Goal: Task Accomplishment & Management: Manage account settings

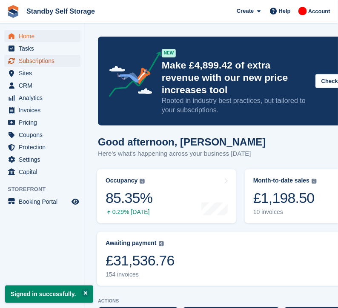
click at [29, 60] on span "Subscriptions" at bounding box center [44, 61] width 51 height 12
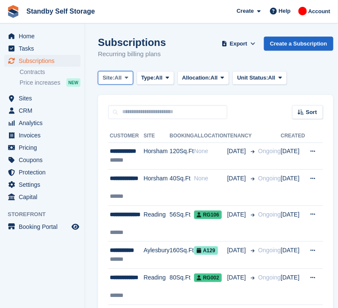
click at [127, 77] on icon at bounding box center [126, 78] width 3 height 6
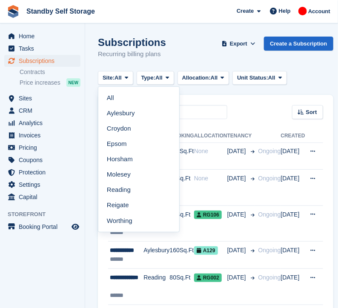
drag, startPoint x: 129, startPoint y: 218, endPoint x: 141, endPoint y: 158, distance: 60.8
click at [129, 218] on link "Worthing" at bounding box center [139, 220] width 74 height 15
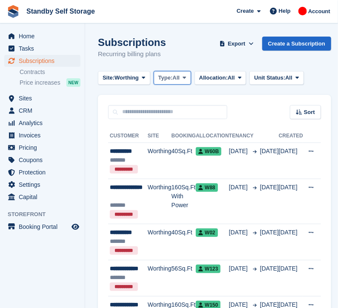
click at [179, 80] on span "All" at bounding box center [175, 78] width 7 height 9
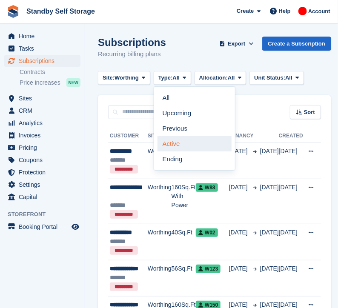
click at [189, 147] on link "Active" at bounding box center [195, 143] width 74 height 15
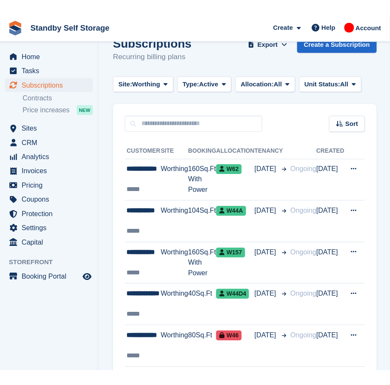
scroll to position [17, 0]
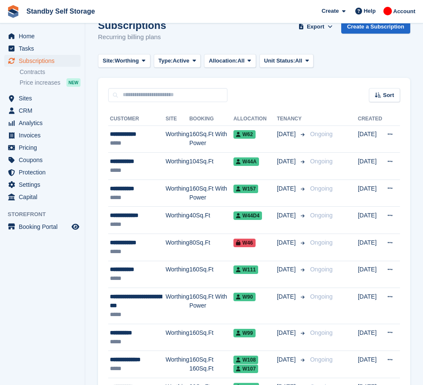
drag, startPoint x: 332, startPoint y: 109, endPoint x: 0, endPoint y: 91, distance: 331.8
click at [0, 91] on div "Subscriptions Subscriptions Subscriptions Contracts Price increases NEW Contrac…" at bounding box center [42, 73] width 85 height 37
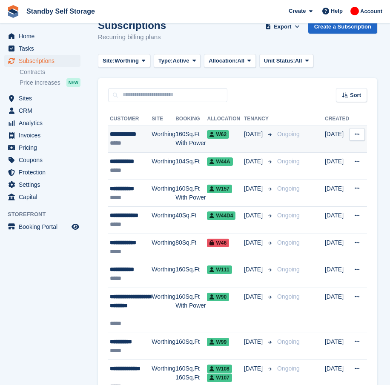
click at [141, 146] on div "*****" at bounding box center [131, 143] width 42 height 9
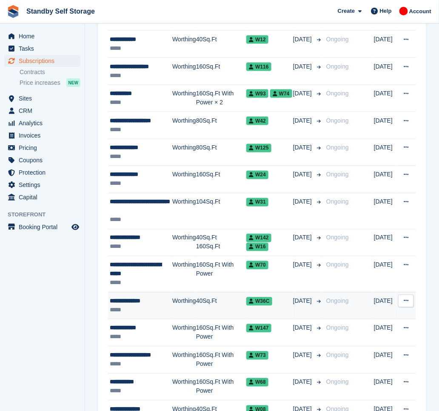
scroll to position [1188, 0]
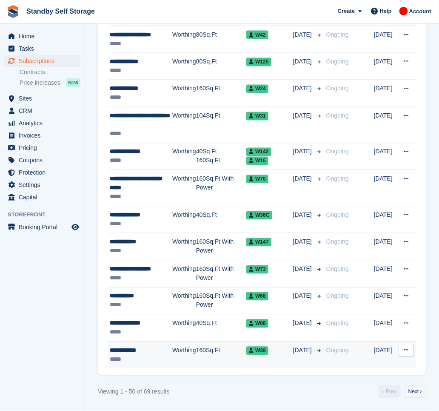
click at [179, 308] on td "Worthing" at bounding box center [184, 355] width 24 height 27
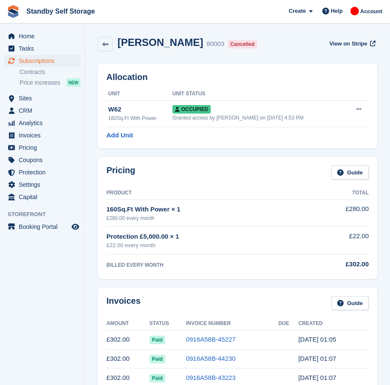
click at [39, 295] on aside "Home Tasks Subscriptions Subscriptions Subscriptions Contracts Price increases …" at bounding box center [42, 194] width 85 height 343
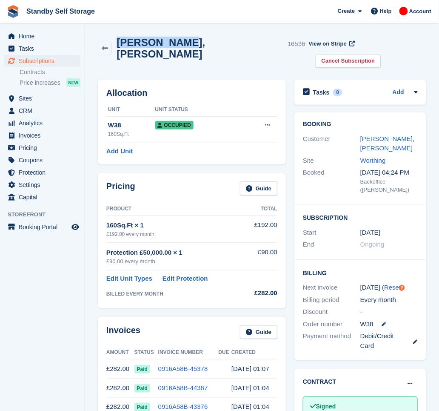
drag, startPoint x: 179, startPoint y: 42, endPoint x: 113, endPoint y: 40, distance: 65.6
click at [113, 40] on div "Marc, Hooker 16536" at bounding box center [209, 48] width 194 height 23
copy h2 "Marc, Hooker"
drag, startPoint x: 382, startPoint y: 42, endPoint x: 320, endPoint y: 71, distance: 68.0
click at [382, 54] on link "Cancel Subscription" at bounding box center [349, 61] width 66 height 14
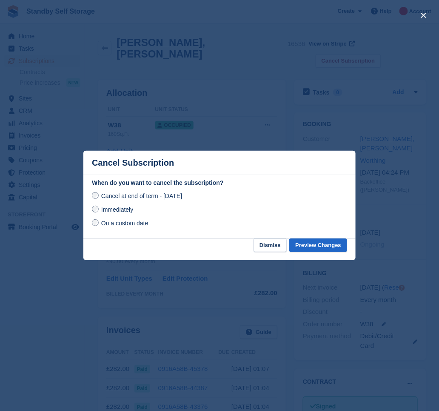
click at [103, 215] on div "Immediately" at bounding box center [220, 209] width 256 height 10
click at [105, 212] on span "Immediately" at bounding box center [117, 209] width 32 height 7
click at [332, 245] on button "Preview Changes" at bounding box center [319, 245] width 58 height 14
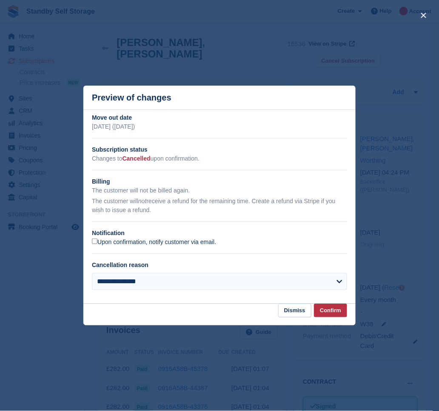
click at [137, 242] on label "Upon confirmation, notify customer via email." at bounding box center [154, 242] width 124 height 8
drag, startPoint x: 327, startPoint y: 312, endPoint x: 167, endPoint y: 227, distance: 181.7
click at [327, 311] on button "Confirm" at bounding box center [330, 311] width 33 height 14
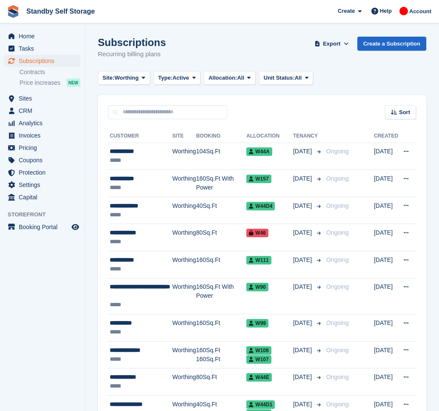
scroll to position [1188, 0]
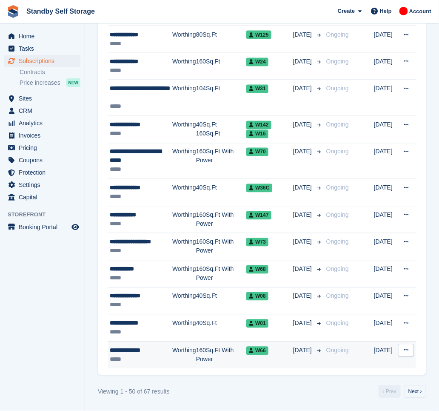
click at [158, 352] on div "**********" at bounding box center [141, 350] width 63 height 9
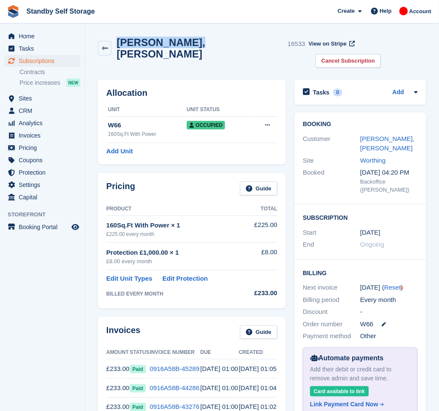
drag, startPoint x: 184, startPoint y: 48, endPoint x: 115, endPoint y: 41, distance: 69.7
click at [115, 41] on div "[PERSON_NAME], [PERSON_NAME] 16533" at bounding box center [209, 48] width 194 height 23
copy h2 "Brian, Hinkson"
click at [265, 122] on icon at bounding box center [267, 125] width 5 height 6
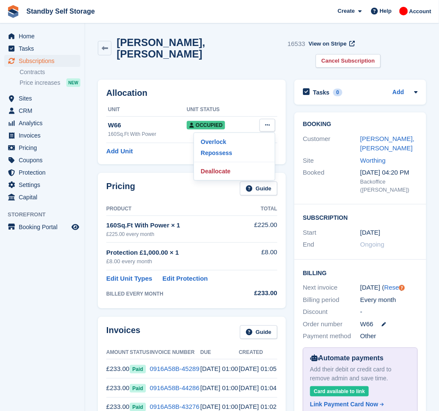
click at [251, 75] on div "Allocation Unit Unit Status W66 160Sq.Ft With Power Occupied Overlock Repossess…" at bounding box center [192, 121] width 197 height 93
click at [377, 54] on link "Cancel Subscription" at bounding box center [349, 61] width 66 height 14
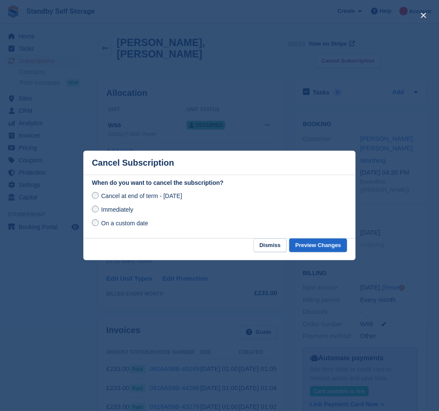
click at [115, 215] on div "Immediately" at bounding box center [220, 209] width 256 height 10
click at [115, 209] on span "Immediately" at bounding box center [117, 209] width 32 height 7
click at [312, 248] on button "Preview Changes" at bounding box center [319, 245] width 58 height 14
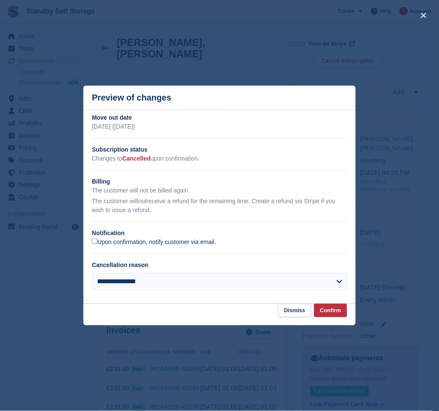
click at [110, 243] on label "Upon confirmation, notify customer via email." at bounding box center [154, 242] width 124 height 8
click at [326, 312] on button "Confirm" at bounding box center [330, 311] width 33 height 14
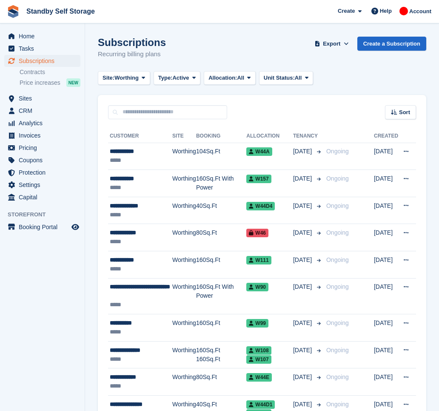
scroll to position [1188, 0]
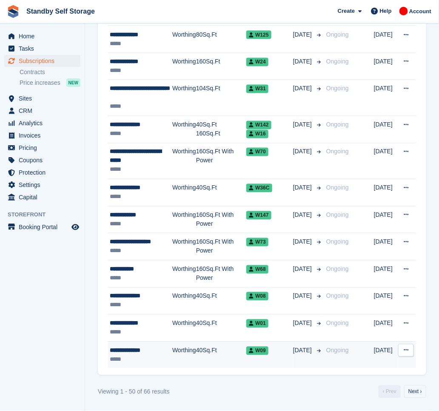
click at [182, 353] on td "Worthing" at bounding box center [184, 355] width 24 height 27
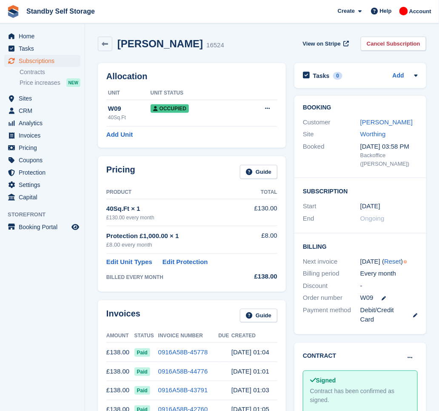
drag, startPoint x: 175, startPoint y: 46, endPoint x: 117, endPoint y: 39, distance: 58.3
click at [118, 39] on h2 "[PERSON_NAME]" at bounding box center [161, 43] width 86 height 11
copy h2 "[PERSON_NAME]"
click at [376, 44] on link "Cancel Subscription" at bounding box center [394, 44] width 66 height 14
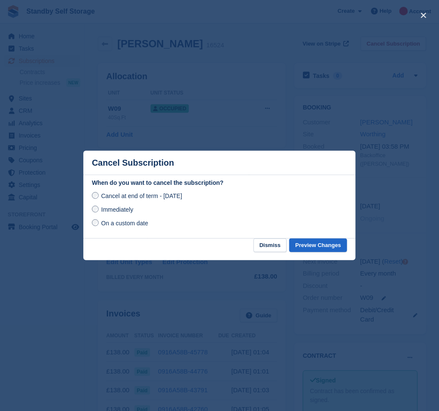
click at [132, 207] on span "Immediately" at bounding box center [117, 209] width 32 height 7
click at [306, 244] on button "Preview Changes" at bounding box center [319, 245] width 58 height 14
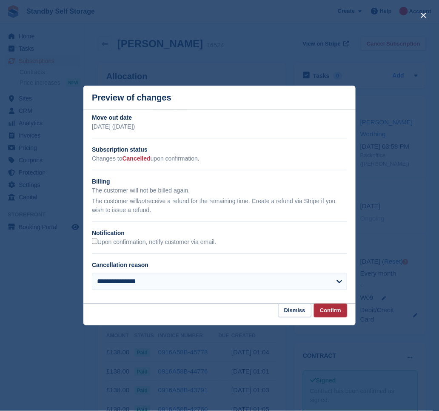
click at [323, 310] on button "Confirm" at bounding box center [330, 311] width 33 height 14
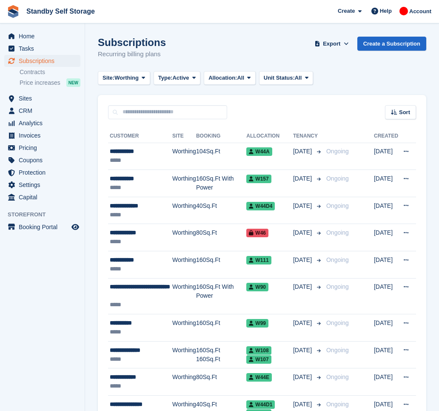
scroll to position [1188, 0]
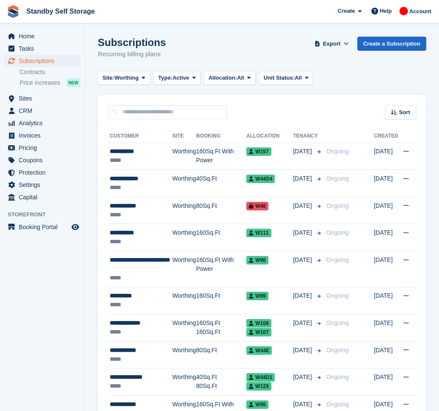
scroll to position [1188, 0]
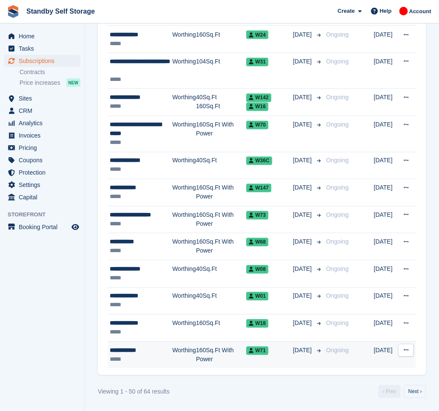
click at [171, 355] on div "*****" at bounding box center [141, 359] width 63 height 9
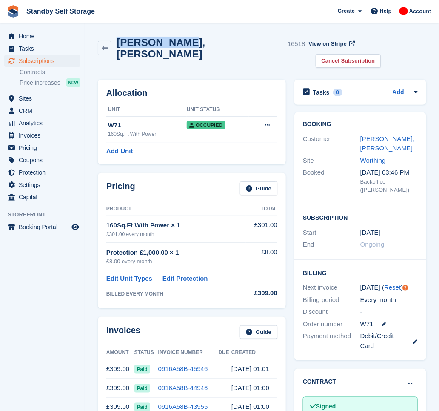
drag, startPoint x: 175, startPoint y: 47, endPoint x: 118, endPoint y: 41, distance: 57.8
click at [118, 41] on h2 "Alan, Harvey" at bounding box center [201, 48] width 168 height 23
copy h2 "Alan, Harvey"
click at [382, 54] on link "Cancel Subscription" at bounding box center [349, 61] width 66 height 14
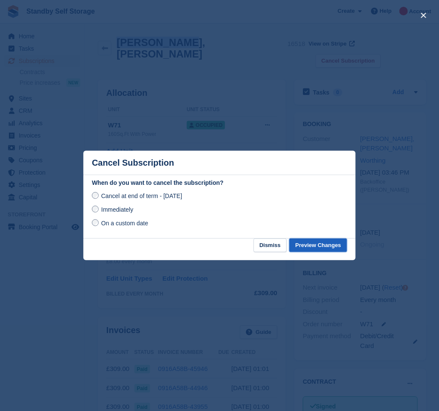
click at [324, 248] on button "Preview Changes" at bounding box center [319, 245] width 58 height 14
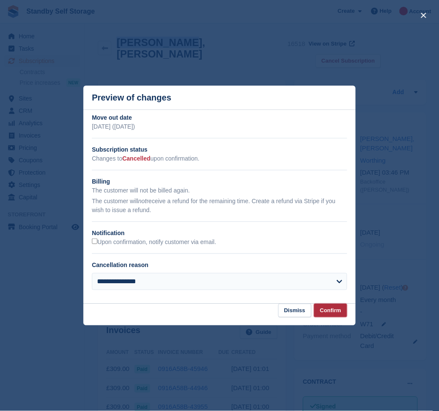
click at [338, 309] on button "Confirm" at bounding box center [330, 311] width 33 height 14
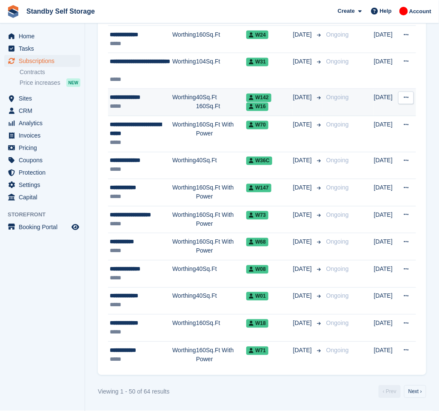
scroll to position [1188, 0]
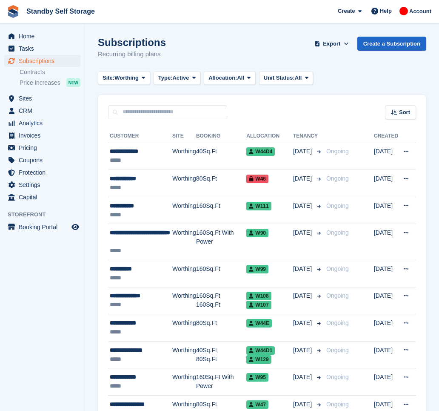
scroll to position [1188, 0]
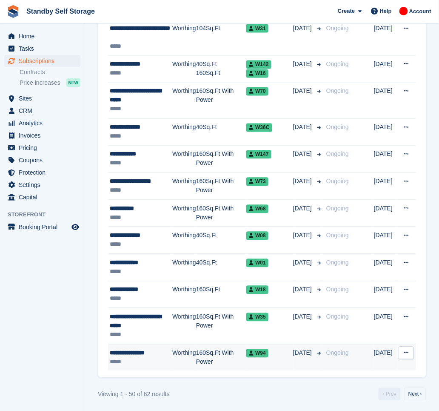
click at [155, 358] on div "**********" at bounding box center [141, 353] width 63 height 9
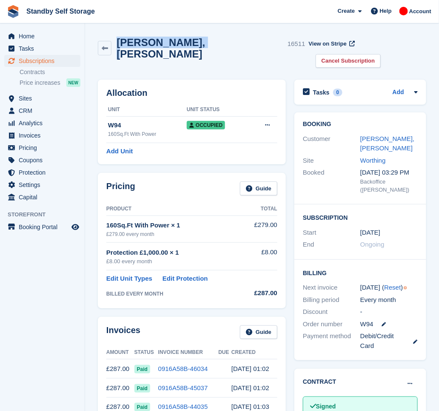
drag, startPoint x: 188, startPoint y: 46, endPoint x: 118, endPoint y: 36, distance: 71.5
click at [118, 36] on div "Carlos, Gallardo 16511 View on Stripe Cancel Subscription" at bounding box center [262, 53] width 337 height 43
copy h2 "Carlos, Gallardo"
click at [382, 54] on link "Cancel Subscription" at bounding box center [349, 61] width 66 height 14
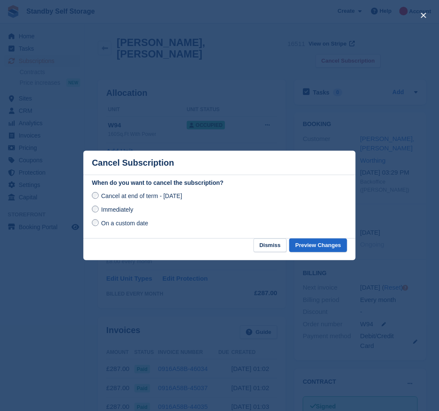
click at [120, 213] on span "Immediately" at bounding box center [117, 209] width 32 height 7
click at [330, 242] on button "Preview Changes" at bounding box center [319, 245] width 58 height 14
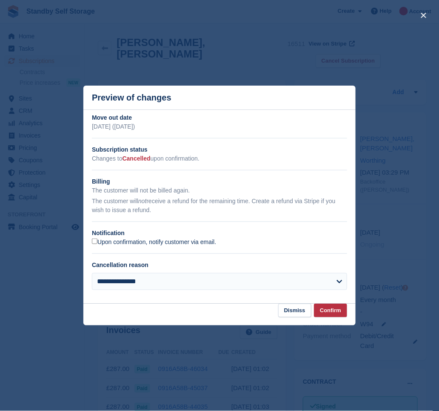
click at [118, 242] on label "Upon confirmation, notify customer via email." at bounding box center [154, 242] width 124 height 8
click at [334, 309] on button "Confirm" at bounding box center [330, 311] width 33 height 14
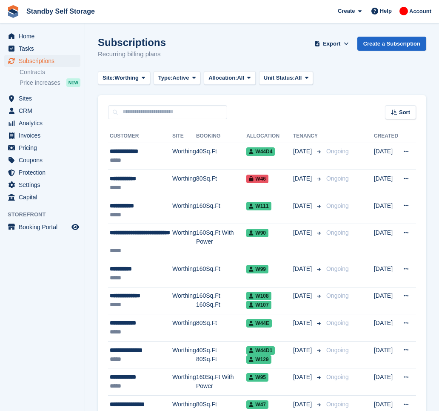
scroll to position [1188, 0]
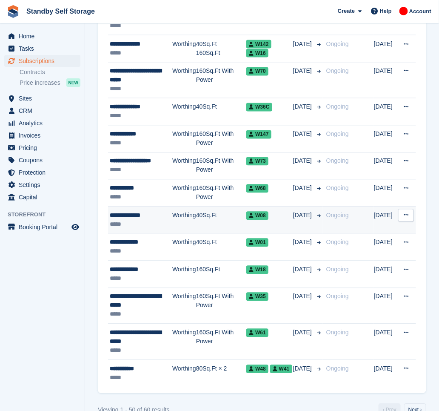
scroll to position [1207, 0]
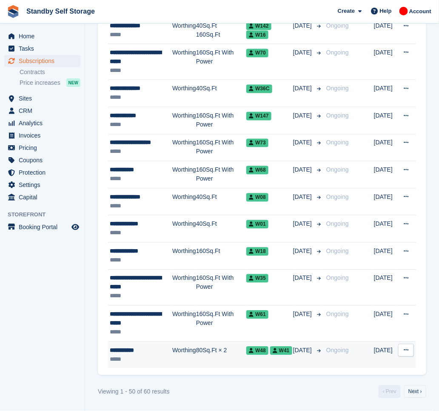
click at [187, 350] on td "Worthing" at bounding box center [184, 355] width 24 height 27
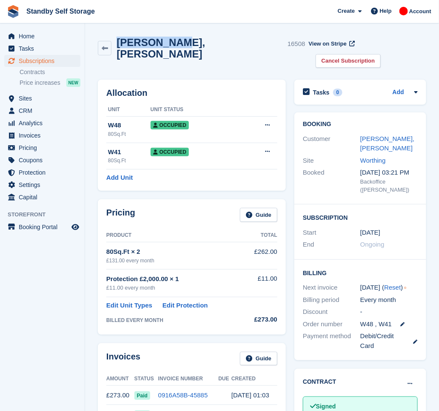
drag, startPoint x: 161, startPoint y: 47, endPoint x: 117, endPoint y: 40, distance: 44.3
click at [117, 40] on div "Lisa, Felix 16508" at bounding box center [209, 48] width 194 height 23
copy h2 "Lisa, Felix"
click at [382, 54] on link "Cancel Subscription" at bounding box center [349, 61] width 66 height 14
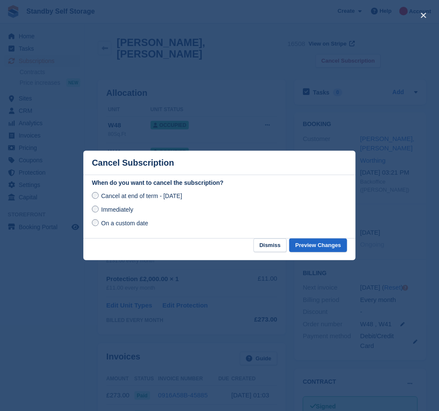
click at [128, 209] on span "Immediately" at bounding box center [117, 209] width 32 height 7
click at [321, 244] on button "Preview Changes" at bounding box center [319, 245] width 58 height 14
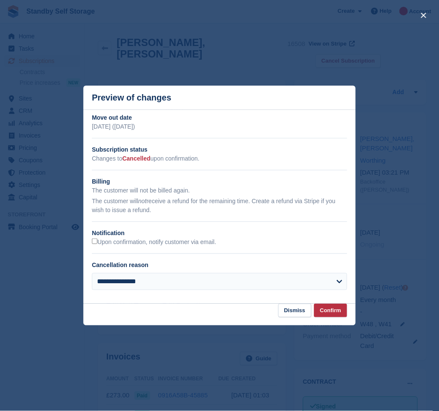
click at [128, 237] on h2 "Notification" at bounding box center [220, 233] width 256 height 9
click at [129, 241] on label "Upon confirmation, notify customer via email." at bounding box center [154, 242] width 124 height 8
click at [334, 313] on button "Confirm" at bounding box center [330, 311] width 33 height 14
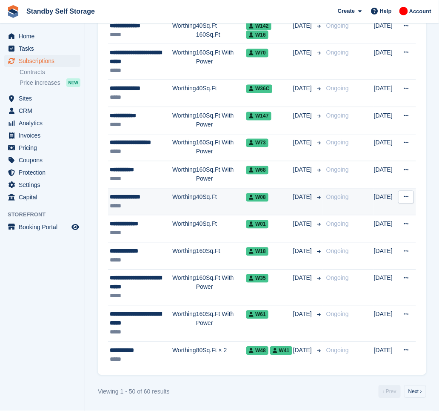
scroll to position [1207, 0]
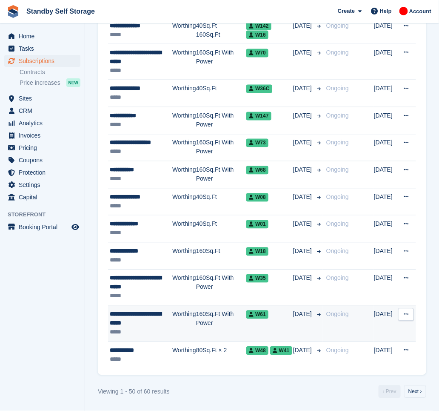
click at [144, 320] on div "**********" at bounding box center [141, 319] width 63 height 18
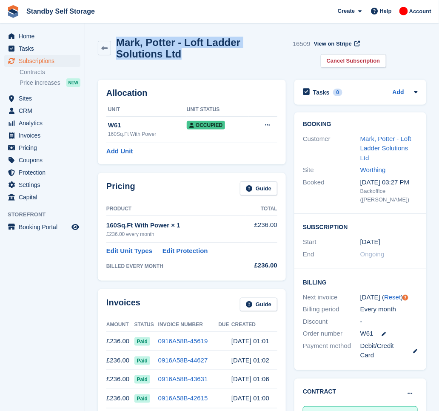
drag, startPoint x: 136, startPoint y: 55, endPoint x: 113, endPoint y: 44, distance: 25.6
click at [113, 44] on div "Mark, Potter - Loft Ladder Solutions Ltd 16509" at bounding box center [211, 48] width 200 height 23
copy h2 "Mark, Potter - Loft Ladder Solutions Ltd"
click at [356, 60] on link "Cancel Subscription" at bounding box center [354, 61] width 66 height 14
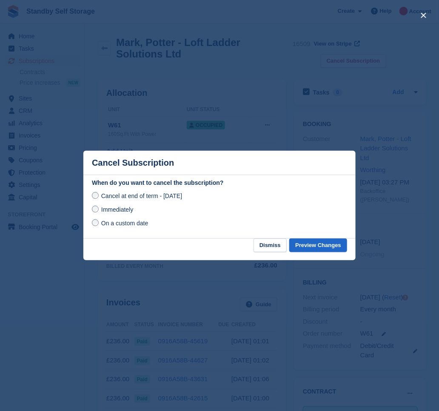
click at [129, 209] on span "Immediately" at bounding box center [117, 209] width 32 height 7
click at [312, 248] on button "Preview Changes" at bounding box center [319, 245] width 58 height 14
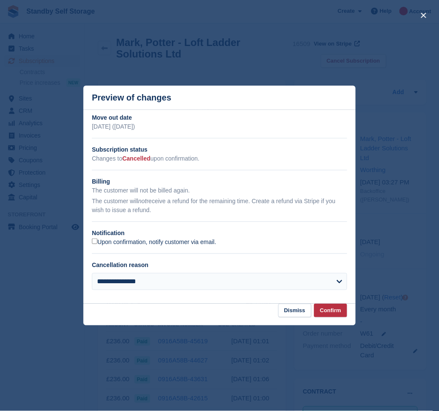
click at [145, 241] on label "Upon confirmation, notify customer via email." at bounding box center [154, 242] width 124 height 8
click at [333, 307] on button "Confirm" at bounding box center [330, 311] width 33 height 14
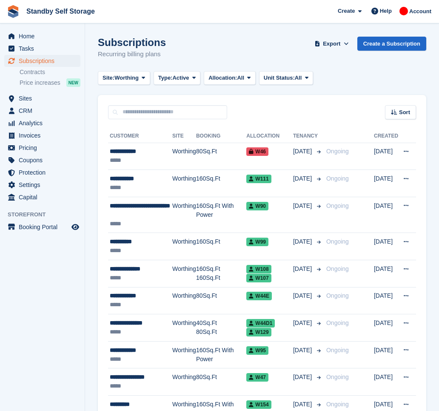
scroll to position [1207, 0]
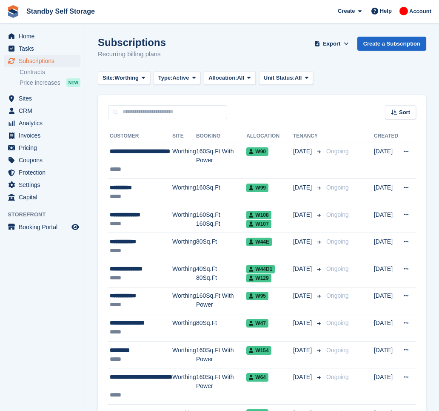
scroll to position [1206, 0]
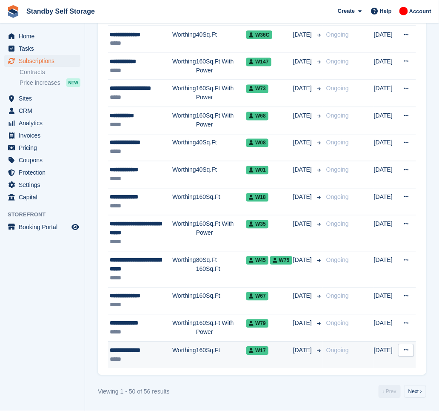
click at [181, 346] on td "Worthing" at bounding box center [184, 355] width 24 height 27
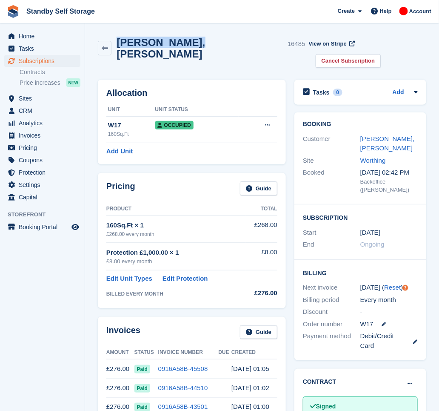
drag, startPoint x: 183, startPoint y: 45, endPoint x: 114, endPoint y: 42, distance: 69.1
click at [114, 42] on div "Kevin, Roberts 16485" at bounding box center [209, 48] width 194 height 23
copy h2 "Kevin, Roberts"
click at [382, 54] on link "Cancel Subscription" at bounding box center [349, 61] width 66 height 14
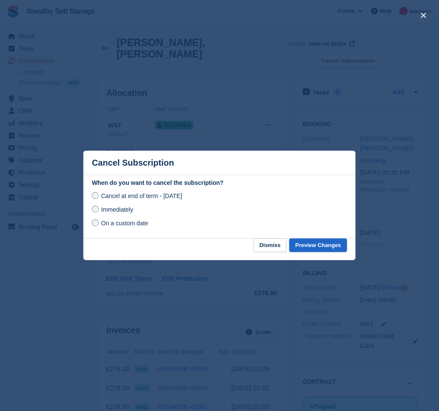
click at [105, 211] on span "Immediately" at bounding box center [117, 209] width 32 height 7
click at [330, 244] on button "Preview Changes" at bounding box center [319, 245] width 58 height 14
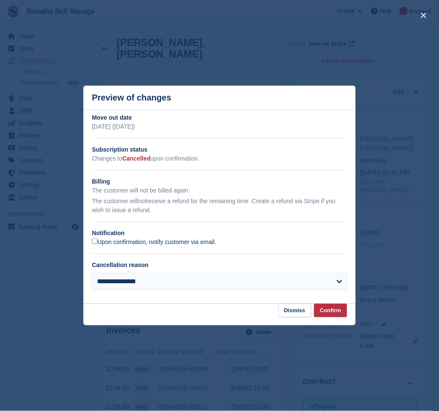
click at [109, 245] on label "Upon confirmation, notify customer via email." at bounding box center [154, 242] width 124 height 8
click at [331, 316] on button "Confirm" at bounding box center [330, 311] width 33 height 14
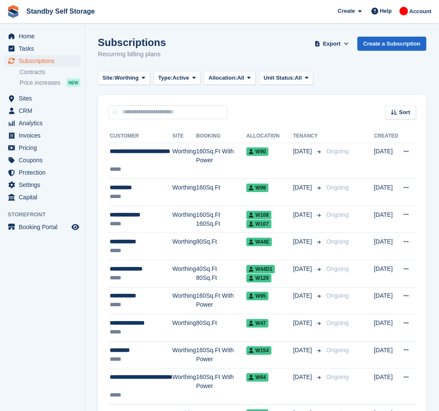
scroll to position [1206, 0]
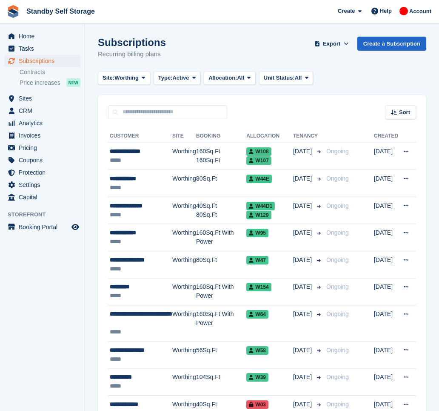
scroll to position [1197, 0]
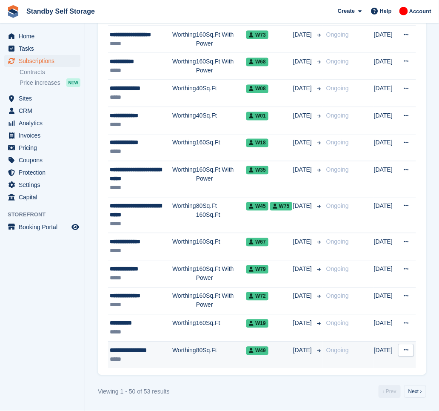
click at [171, 348] on div "**********" at bounding box center [141, 350] width 63 height 9
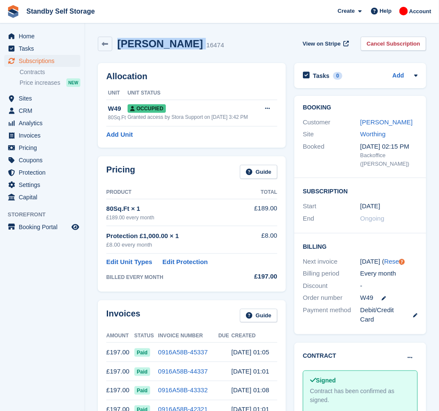
drag, startPoint x: 209, startPoint y: 43, endPoint x: 117, endPoint y: 44, distance: 92.4
click at [117, 44] on div "Benjamin Sandford 16474" at bounding box center [168, 44] width 112 height 12
copy div "Benjamin Sandford"
click at [388, 44] on link "Cancel Subscription" at bounding box center [394, 44] width 66 height 14
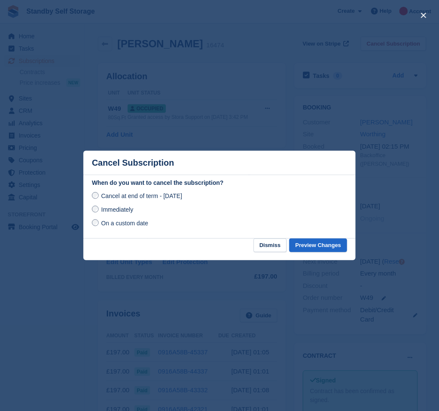
click at [109, 209] on span "Immediately" at bounding box center [117, 209] width 32 height 7
click at [311, 243] on button "Preview Changes" at bounding box center [319, 245] width 58 height 14
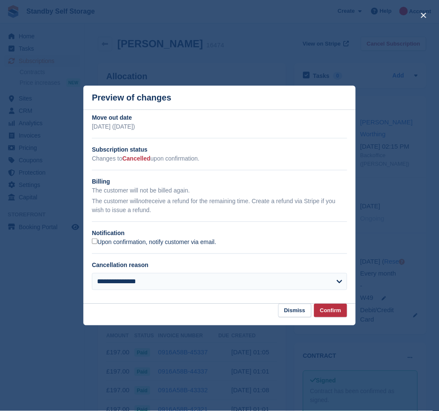
click at [121, 241] on label "Upon confirmation, notify customer via email." at bounding box center [154, 242] width 124 height 8
click at [339, 311] on button "Confirm" at bounding box center [330, 311] width 33 height 14
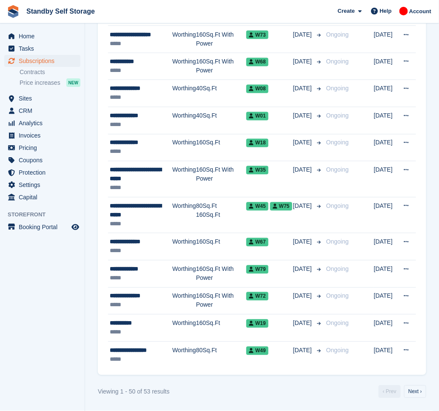
scroll to position [1197, 0]
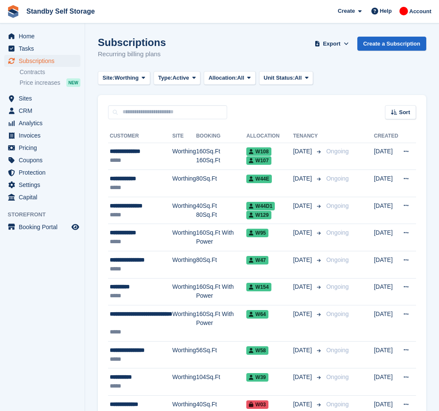
scroll to position [1197, 0]
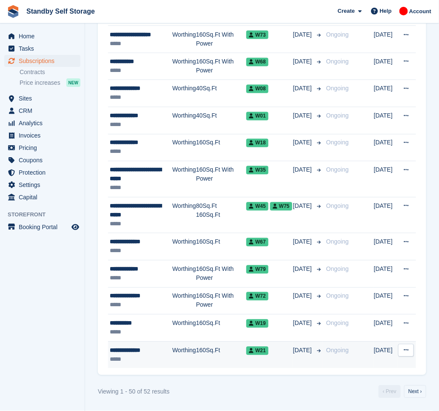
click at [172, 348] on td "Worthing" at bounding box center [184, 355] width 24 height 27
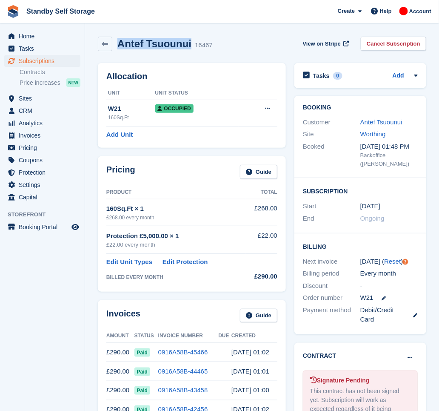
drag, startPoint x: 187, startPoint y: 46, endPoint x: 121, endPoint y: 42, distance: 66.6
click at [121, 42] on h2 "Antef Tsuounui" at bounding box center [155, 43] width 74 height 11
copy h2 "Antef Tsuounui"
click at [404, 43] on link "Cancel Subscription" at bounding box center [394, 44] width 66 height 14
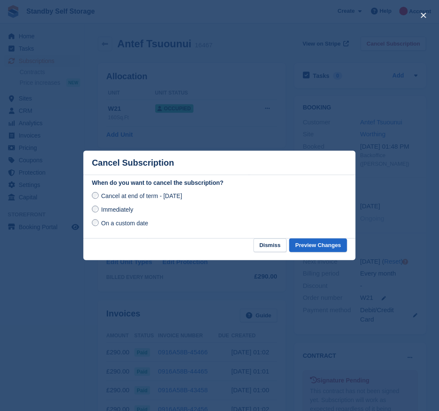
click at [124, 209] on span "Immediately" at bounding box center [117, 209] width 32 height 7
click at [323, 247] on button "Preview Changes" at bounding box center [319, 245] width 58 height 14
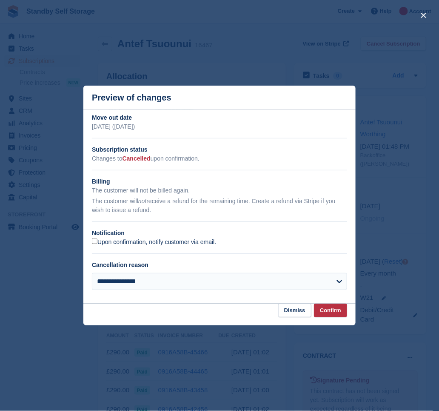
click at [179, 244] on label "Upon confirmation, notify customer via email." at bounding box center [154, 242] width 124 height 8
click at [335, 313] on button "Confirm" at bounding box center [330, 311] width 33 height 14
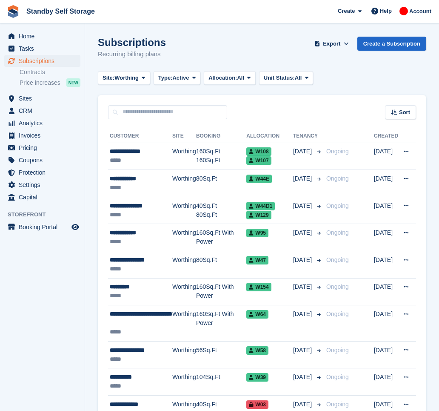
scroll to position [1197, 0]
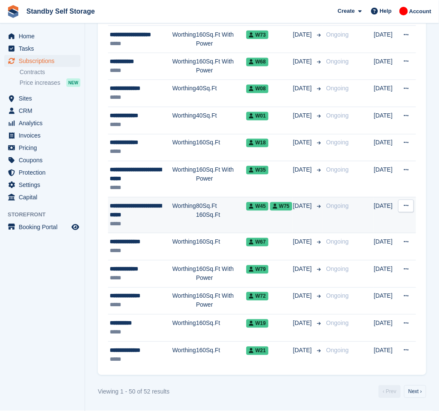
click at [210, 227] on td "80Sq.Ft 160Sq.Ft" at bounding box center [221, 215] width 50 height 36
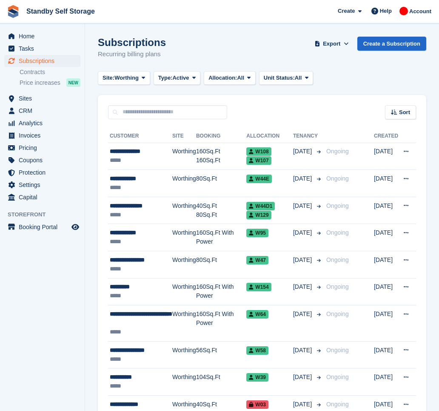
scroll to position [1197, 0]
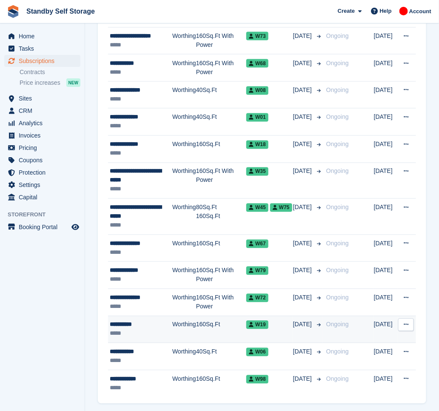
scroll to position [1196, 0]
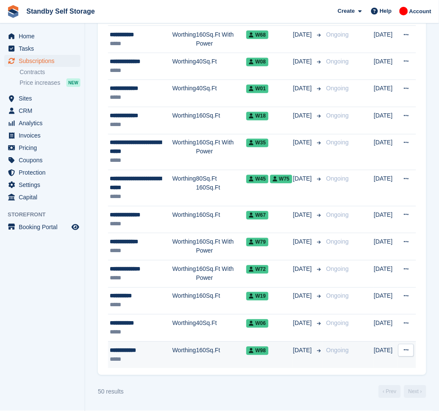
click at [139, 355] on div "*****" at bounding box center [141, 359] width 63 height 9
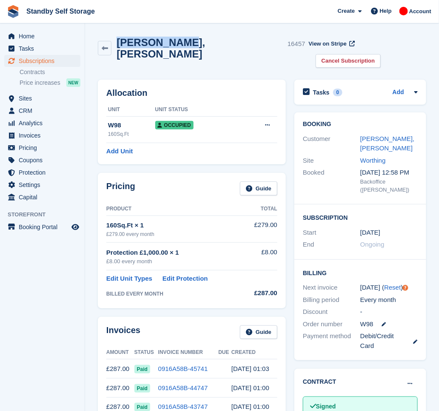
drag, startPoint x: 179, startPoint y: 47, endPoint x: 119, endPoint y: 43, distance: 59.7
click at [119, 43] on h2 "John, Bunyan" at bounding box center [201, 48] width 168 height 23
copy h2 "John, Bunyan"
drag, startPoint x: 239, startPoint y: 40, endPoint x: 134, endPoint y: 4, distance: 111.4
click at [235, 39] on div "John, Bunyan 16457 View on Stripe Cancel Subscription" at bounding box center [262, 52] width 329 height 31
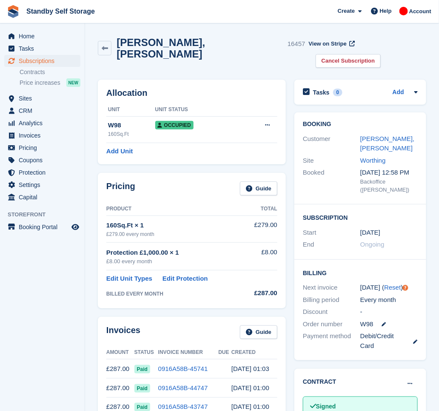
click at [382, 54] on link "Cancel Subscription" at bounding box center [349, 61] width 66 height 14
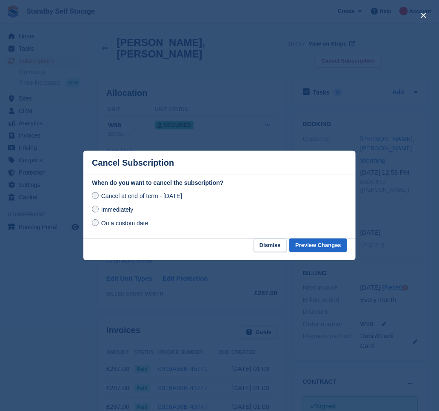
click at [117, 210] on span "Immediately" at bounding box center [117, 209] width 32 height 7
click at [311, 247] on button "Preview Changes" at bounding box center [319, 245] width 58 height 14
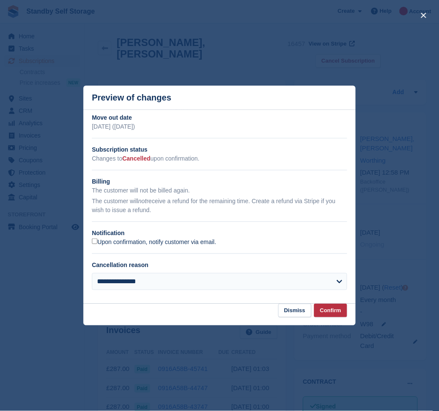
click at [110, 243] on label "Upon confirmation, notify customer via email." at bounding box center [154, 242] width 124 height 8
click at [339, 310] on button "Confirm" at bounding box center [330, 311] width 33 height 14
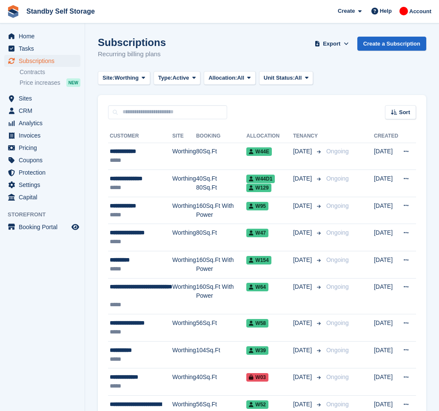
scroll to position [1196, 0]
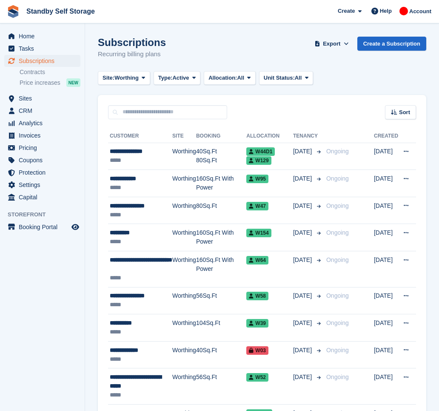
scroll to position [1141, 0]
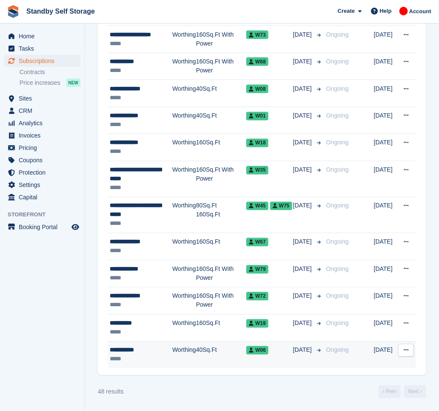
click at [193, 350] on td "Worthing" at bounding box center [184, 355] width 24 height 27
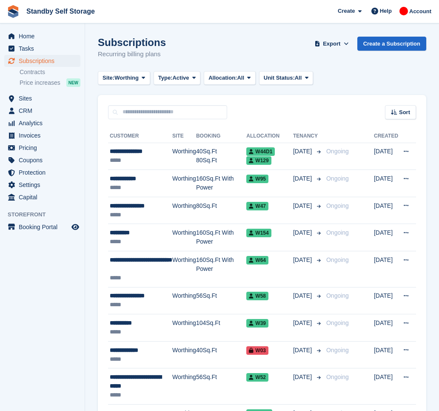
scroll to position [1141, 0]
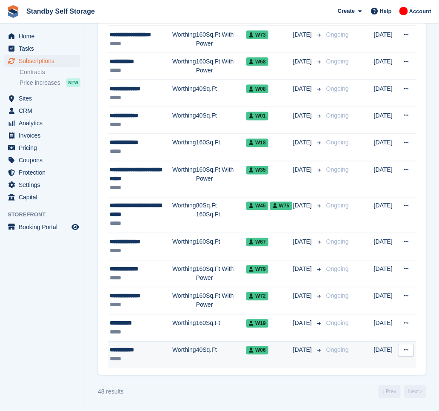
click at [272, 346] on div "W06" at bounding box center [270, 350] width 47 height 9
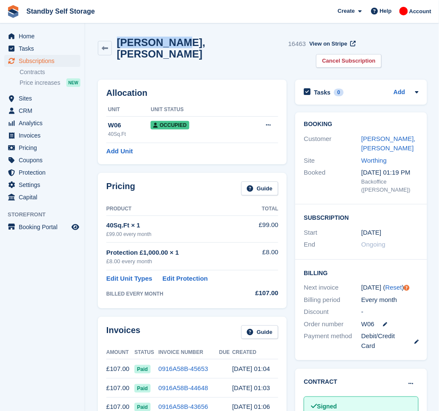
drag, startPoint x: 176, startPoint y: 44, endPoint x: 119, endPoint y: 43, distance: 57.1
click at [119, 43] on h2 "Sam, Weldon" at bounding box center [201, 48] width 168 height 23
copy h2 "Sam, Weldon"
click at [382, 54] on link "Cancel Subscription" at bounding box center [349, 61] width 66 height 14
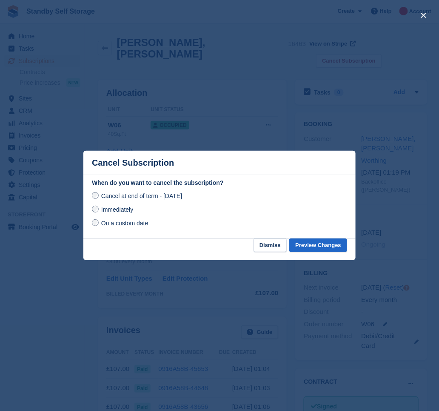
click at [131, 211] on span "Immediately" at bounding box center [117, 209] width 32 height 7
click at [320, 247] on button "Preview Changes" at bounding box center [319, 245] width 58 height 14
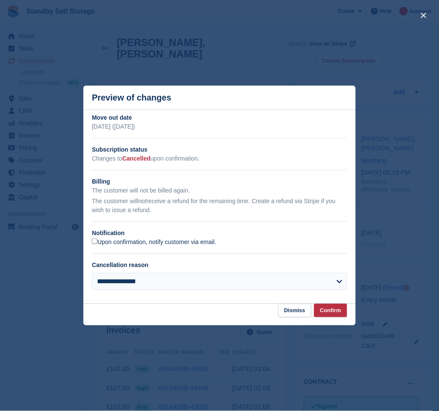
click at [107, 241] on label "Upon confirmation, notify customer via email." at bounding box center [154, 242] width 124 height 8
click at [334, 311] on button "Confirm" at bounding box center [330, 311] width 33 height 14
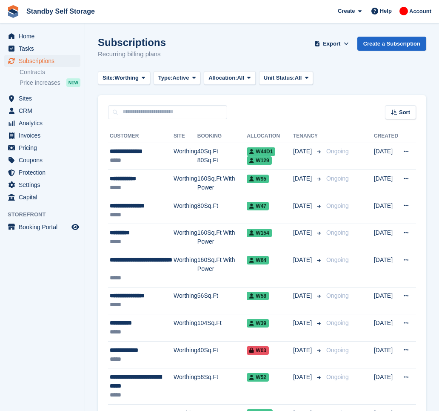
scroll to position [1141, 0]
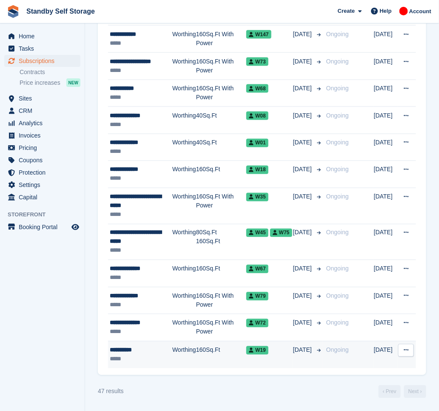
click at [178, 353] on td "Worthing" at bounding box center [184, 355] width 24 height 27
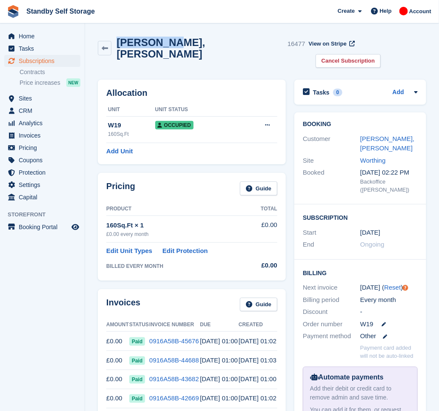
drag, startPoint x: 166, startPoint y: 41, endPoint x: 112, endPoint y: 33, distance: 54.3
click at [112, 33] on div "Joe, Sacco 16477 View on Stripe Cancel Subscription" at bounding box center [262, 53] width 337 height 43
copy div "Joe, Sacco"
click at [10, 269] on aside "Home Tasks Subscriptions Subscriptions Subscriptions Contracts Price increases …" at bounding box center [42, 207] width 85 height 368
click at [376, 54] on link "Cancel Subscription" at bounding box center [349, 61] width 66 height 14
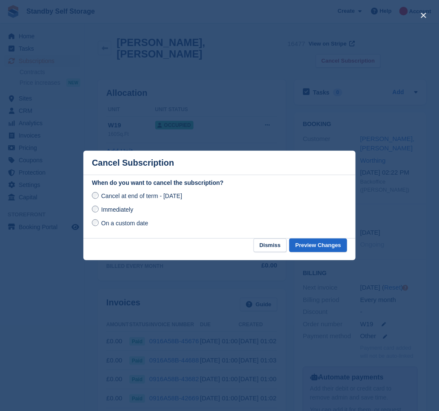
click at [118, 210] on span "Immediately" at bounding box center [117, 209] width 32 height 7
click at [307, 241] on button "Preview Changes" at bounding box center [319, 245] width 58 height 14
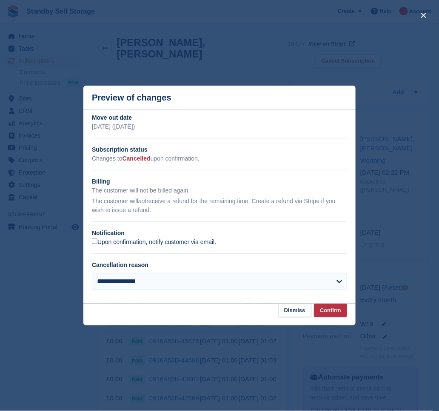
click at [123, 241] on label "Upon confirmation, notify customer via email." at bounding box center [154, 242] width 124 height 8
click at [331, 308] on button "Confirm" at bounding box center [330, 311] width 33 height 14
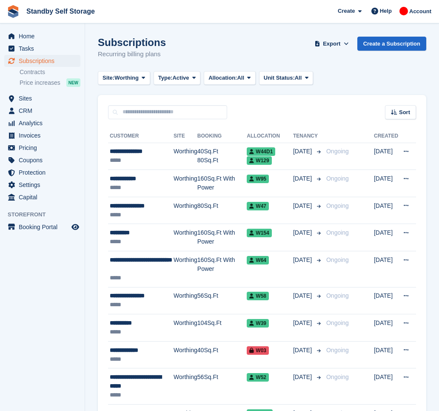
scroll to position [1114, 0]
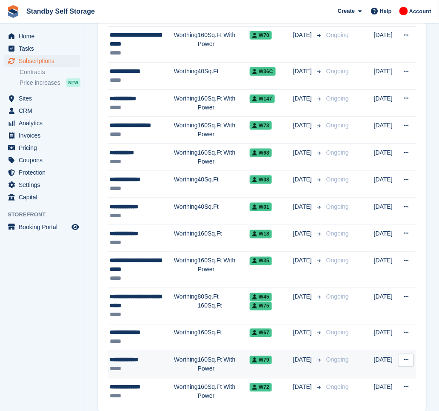
scroll to position [1059, 0]
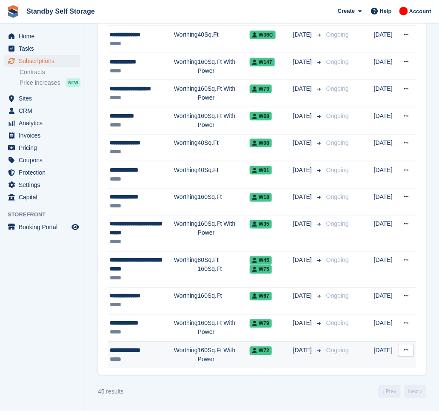
click at [141, 353] on div "**********" at bounding box center [142, 350] width 64 height 9
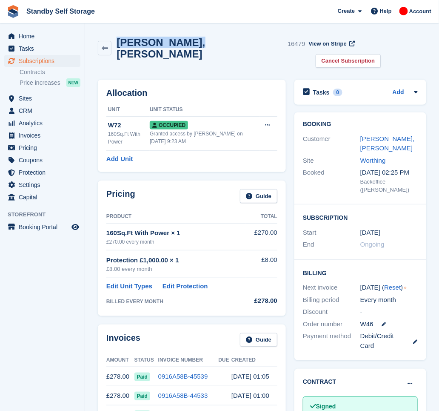
drag, startPoint x: 191, startPoint y: 47, endPoint x: 119, endPoint y: 33, distance: 73.3
click at [119, 33] on div "Lloyd, Chapman 16479 View on Stripe Cancel Subscription" at bounding box center [262, 53] width 337 height 43
copy h2 "Lloyd, Chapman"
click at [248, 333] on div "Invoices Guide" at bounding box center [191, 342] width 171 height 19
drag, startPoint x: 192, startPoint y: 45, endPoint x: 114, endPoint y: 46, distance: 77.9
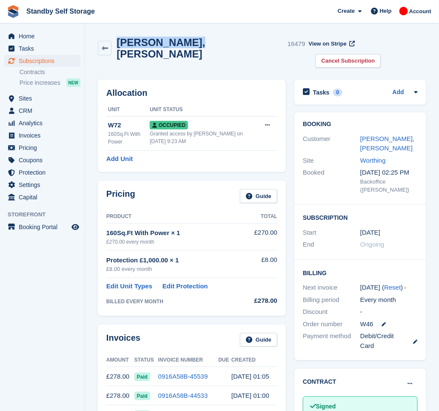
click at [114, 46] on div "Lloyd, Chapman 16479" at bounding box center [209, 48] width 194 height 23
copy h2 "Lloyd, Chapman"
drag, startPoint x: 411, startPoint y: 43, endPoint x: 343, endPoint y: 70, distance: 73.4
click at [382, 54] on link "Cancel Subscription" at bounding box center [349, 61] width 66 height 14
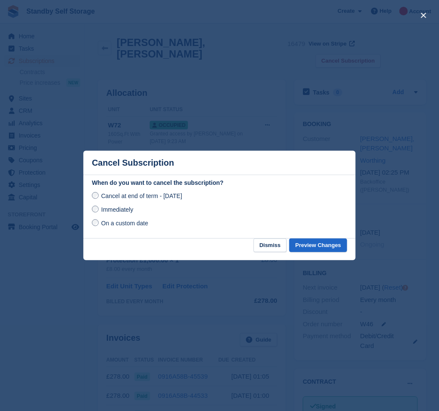
click at [123, 213] on span "Immediately" at bounding box center [117, 209] width 32 height 7
click at [318, 240] on button "Preview Changes" at bounding box center [319, 245] width 58 height 14
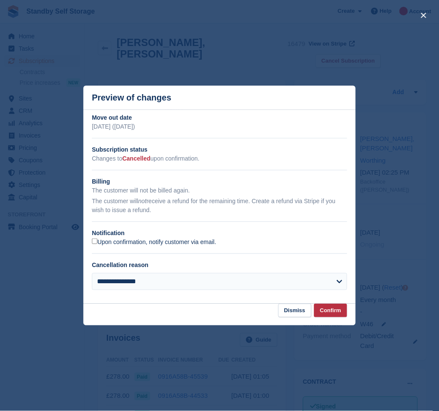
click at [125, 241] on label "Upon confirmation, notify customer via email." at bounding box center [154, 242] width 124 height 8
click at [331, 311] on button "Confirm" at bounding box center [330, 311] width 33 height 14
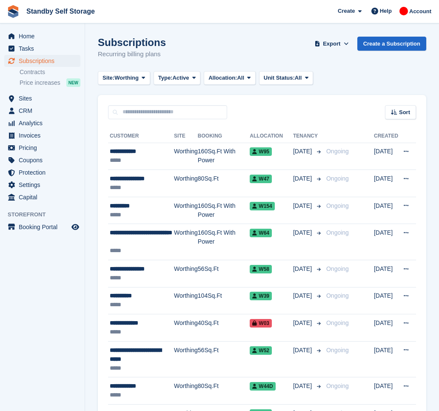
scroll to position [1059, 0]
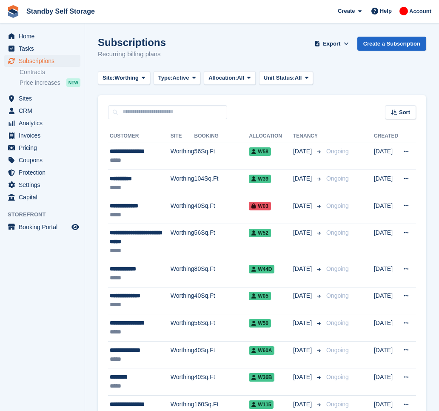
scroll to position [914, 0]
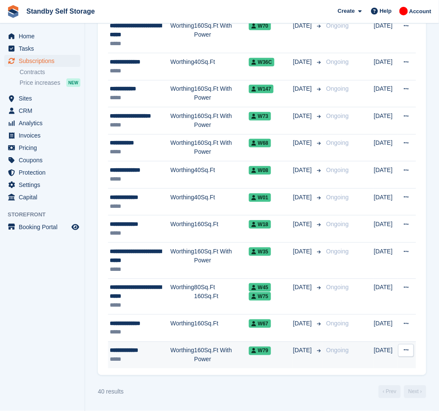
click at [201, 357] on td "160Sq.Ft With Power" at bounding box center [222, 355] width 55 height 27
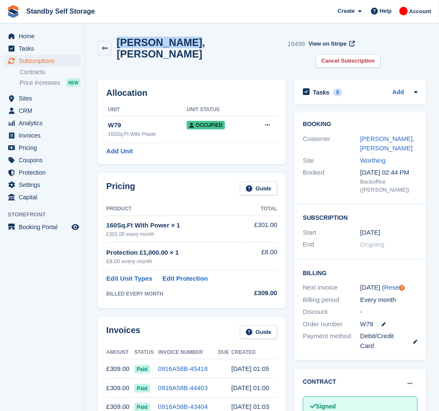
drag, startPoint x: 178, startPoint y: 45, endPoint x: 119, endPoint y: 48, distance: 58.8
click at [119, 48] on h2 "[PERSON_NAME], [PERSON_NAME]" at bounding box center [201, 48] width 168 height 23
copy h2 "[PERSON_NAME], [PERSON_NAME]"
click at [382, 54] on link "Cancel Subscription" at bounding box center [349, 61] width 66 height 14
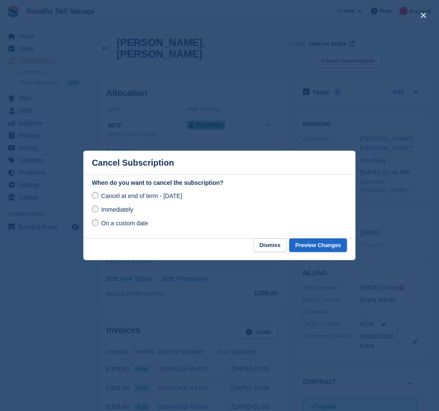
click at [115, 212] on span "Immediately" at bounding box center [117, 209] width 32 height 7
click at [307, 242] on button "Preview Changes" at bounding box center [319, 245] width 58 height 14
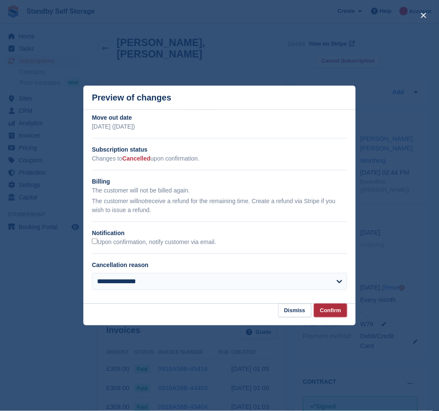
click at [336, 317] on button "Confirm" at bounding box center [330, 311] width 33 height 14
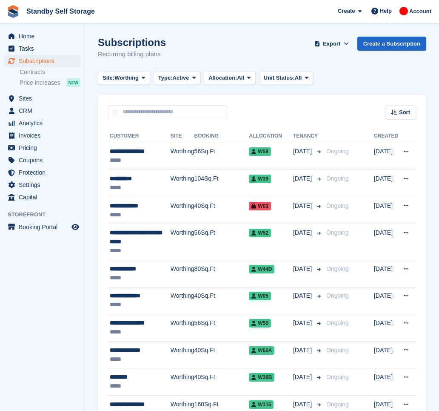
scroll to position [914, 0]
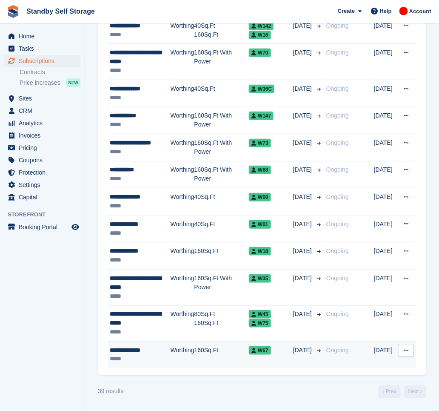
click at [191, 358] on td "Worthing" at bounding box center [183, 355] width 24 height 27
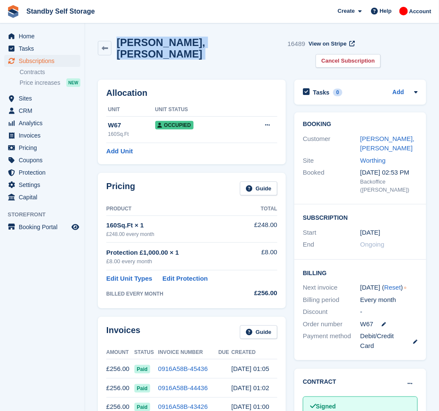
drag, startPoint x: 186, startPoint y: 45, endPoint x: 120, endPoint y: 41, distance: 66.1
click at [120, 41] on div "Kevin, Roberts 16489" at bounding box center [209, 48] width 194 height 23
copy div "Kevin, Roberts"
click at [382, 54] on link "Cancel Subscription" at bounding box center [349, 61] width 66 height 14
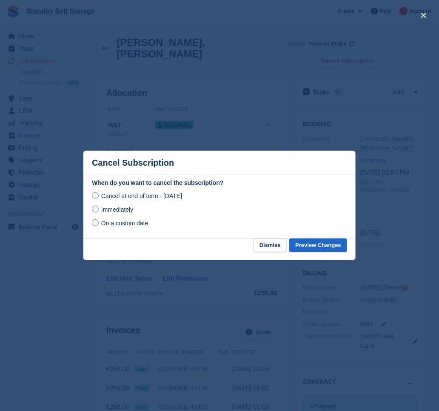
click at [123, 207] on span "Immediately" at bounding box center [117, 209] width 32 height 7
click at [325, 247] on button "Preview Changes" at bounding box center [319, 245] width 58 height 14
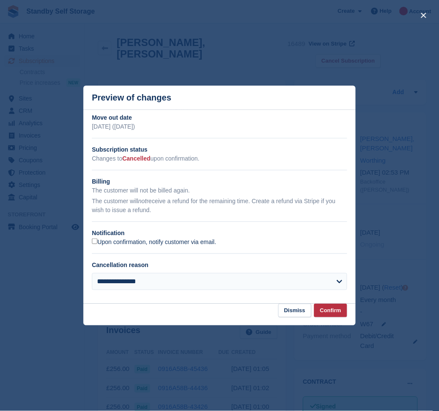
click at [119, 243] on label "Upon confirmation, notify customer via email." at bounding box center [154, 242] width 124 height 8
click at [321, 306] on button "Confirm" at bounding box center [330, 311] width 33 height 14
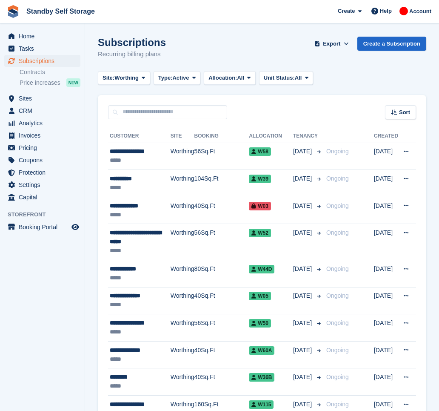
scroll to position [887, 0]
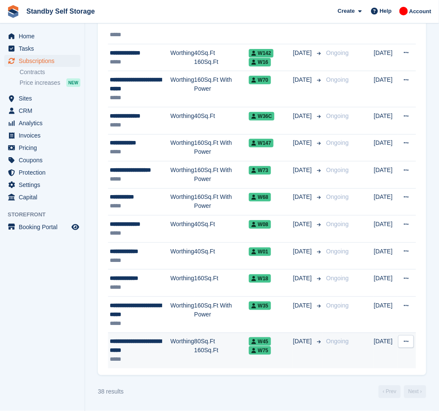
click at [203, 342] on td "80Sq.Ft 160Sq.Ft" at bounding box center [222, 351] width 55 height 36
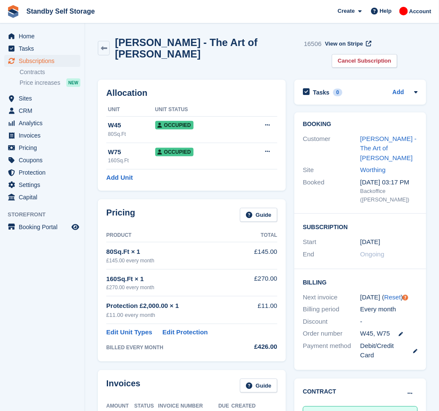
drag, startPoint x: 156, startPoint y: 61, endPoint x: 118, endPoint y: 37, distance: 45.1
click at [118, 37] on div "Yukari Worrell - The Art of Zhen Shan Ren 16506 View on Stripe Cancel Subscript…" at bounding box center [262, 52] width 329 height 31
copy h2 "Yukari Worrell - The Art of Zhen Shan Ren"
click at [372, 60] on link "Cancel Subscription" at bounding box center [365, 61] width 66 height 14
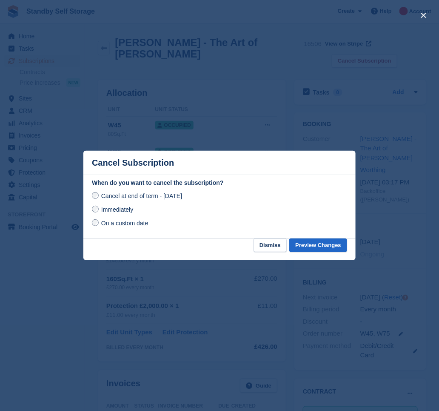
click at [123, 210] on span "Immediately" at bounding box center [117, 209] width 32 height 7
click at [306, 248] on button "Preview Changes" at bounding box center [319, 245] width 58 height 14
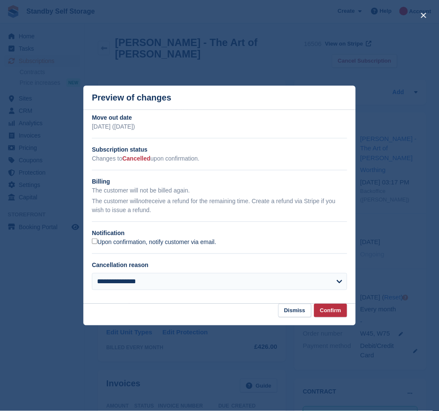
click at [100, 241] on label "Upon confirmation, notify customer via email." at bounding box center [154, 242] width 124 height 8
click at [323, 310] on button "Confirm" at bounding box center [330, 311] width 33 height 14
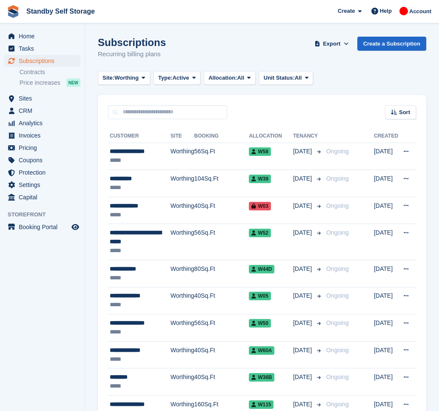
scroll to position [860, 0]
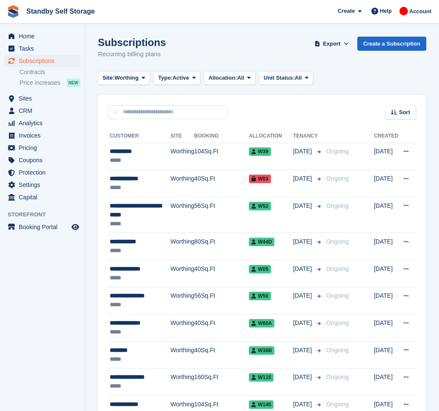
scroll to position [797, 0]
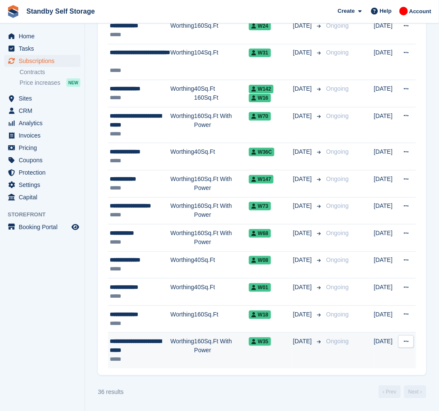
click at [181, 349] on td "Worthing" at bounding box center [183, 351] width 24 height 36
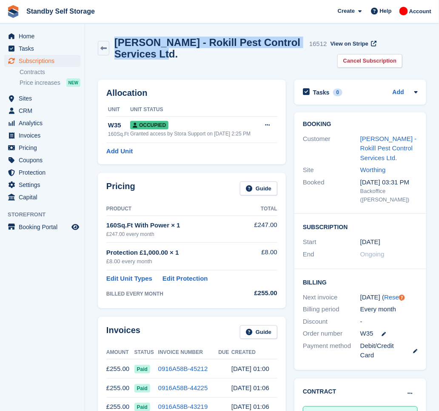
drag, startPoint x: 164, startPoint y: 53, endPoint x: 114, endPoint y: 47, distance: 50.6
click at [114, 47] on div "Dean Reeves - Rokill Pest Control Services Ltd. 16512" at bounding box center [218, 48] width 218 height 23
copy h2 "Dean Reeves - Rokill Pest Control Services Ltd."
click at [359, 65] on link "Cancel Subscription" at bounding box center [371, 61] width 66 height 14
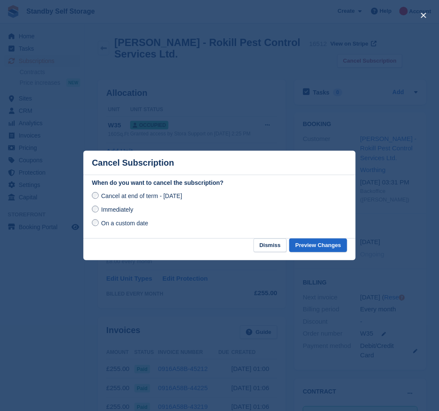
click at [124, 210] on span "Immediately" at bounding box center [117, 209] width 32 height 7
drag, startPoint x: 310, startPoint y: 244, endPoint x: 305, endPoint y: 242, distance: 5.3
click at [310, 245] on button "Preview Changes" at bounding box center [319, 245] width 58 height 14
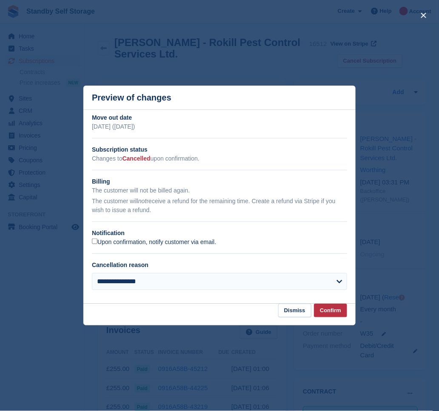
click at [131, 242] on label "Upon confirmation, notify customer via email." at bounding box center [154, 242] width 124 height 8
click at [323, 311] on button "Confirm" at bounding box center [330, 311] width 33 height 14
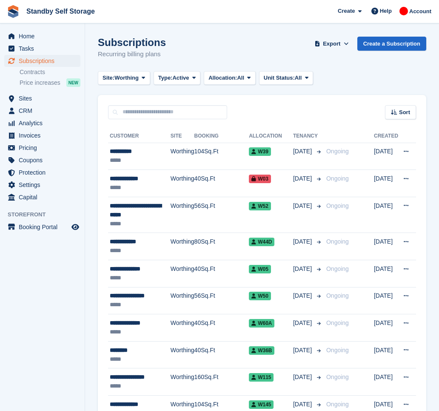
scroll to position [797, 0]
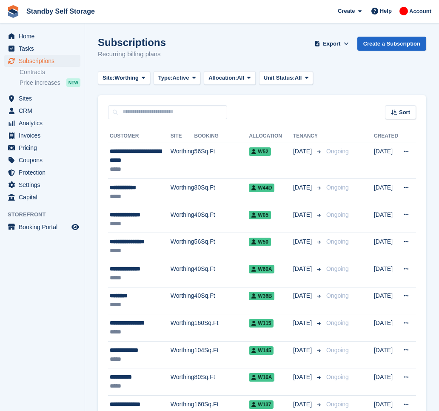
scroll to position [706, 0]
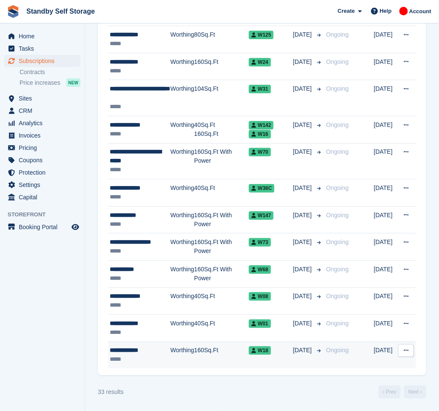
click at [171, 351] on td "Worthing" at bounding box center [183, 355] width 24 height 27
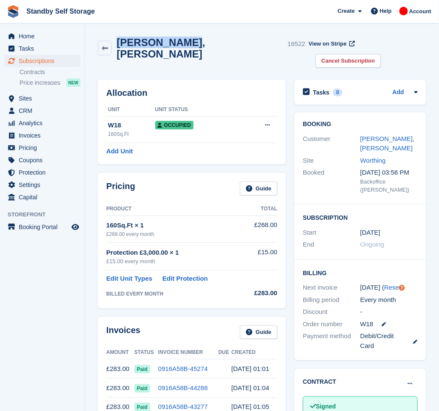
drag, startPoint x: 185, startPoint y: 46, endPoint x: 118, endPoint y: 39, distance: 67.2
click at [118, 39] on h2 "Leanne, Moore" at bounding box center [201, 48] width 168 height 23
copy h2 "Leanne, Moore"
click at [382, 54] on link "Cancel Subscription" at bounding box center [349, 61] width 66 height 14
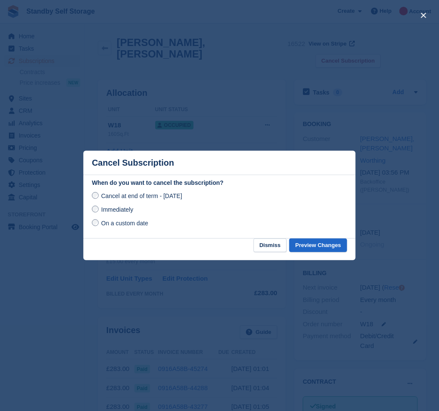
click at [105, 209] on span "Immediately" at bounding box center [117, 209] width 32 height 7
click at [316, 247] on button "Preview Changes" at bounding box center [319, 245] width 58 height 14
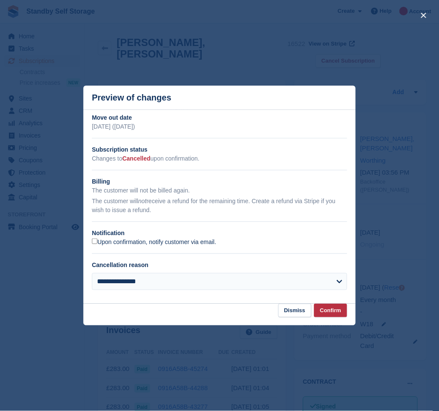
click at [113, 240] on label "Upon confirmation, notify customer via email." at bounding box center [154, 242] width 124 height 8
click at [332, 305] on button "Confirm" at bounding box center [330, 311] width 33 height 14
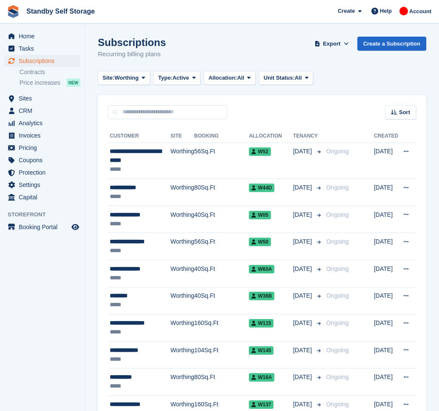
scroll to position [706, 0]
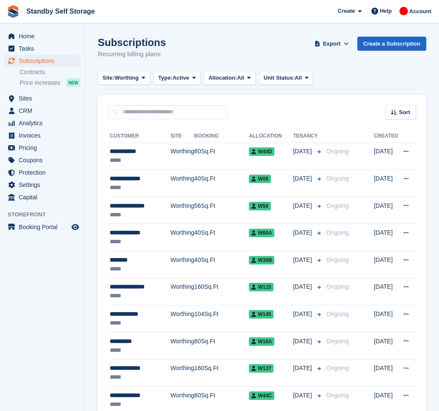
scroll to position [643, 0]
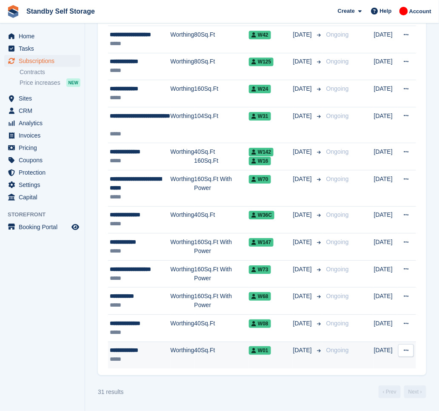
click at [189, 357] on td "Worthing" at bounding box center [183, 355] width 24 height 27
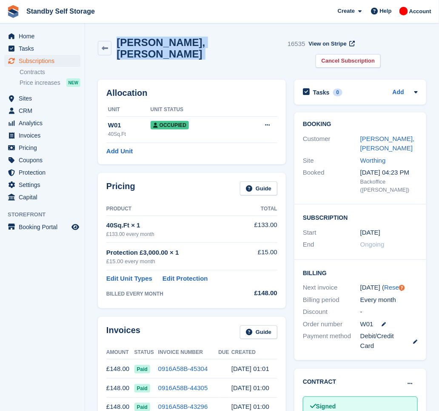
drag, startPoint x: 185, startPoint y: 41, endPoint x: 116, endPoint y: 41, distance: 68.6
click at [116, 41] on div "[PERSON_NAME], [PERSON_NAME] 16535" at bounding box center [209, 48] width 194 height 23
copy div "[PERSON_NAME], [PERSON_NAME]"
click at [382, 54] on link "Cancel Subscription" at bounding box center [349, 61] width 66 height 14
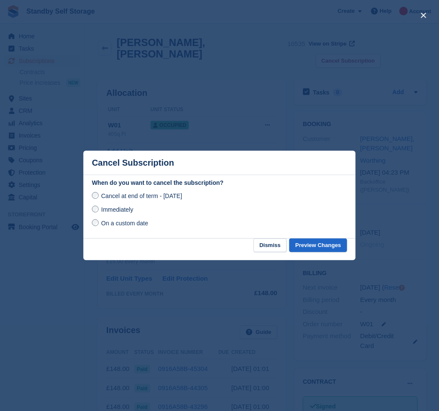
click at [105, 213] on span "Immediately" at bounding box center [117, 209] width 32 height 7
click at [312, 245] on button "Preview Changes" at bounding box center [319, 245] width 58 height 14
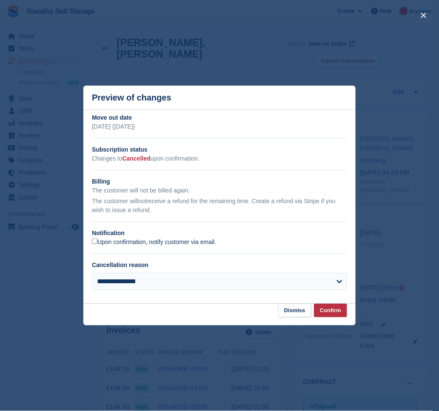
click at [154, 242] on label "Upon confirmation, notify customer via email." at bounding box center [154, 242] width 124 height 8
click at [329, 305] on button "Confirm" at bounding box center [330, 311] width 33 height 14
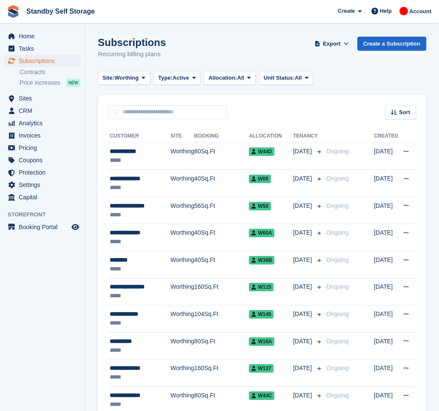
scroll to position [643, 0]
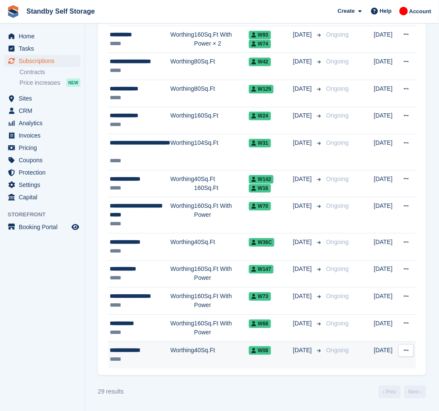
click at [189, 357] on td "Worthing" at bounding box center [183, 355] width 24 height 27
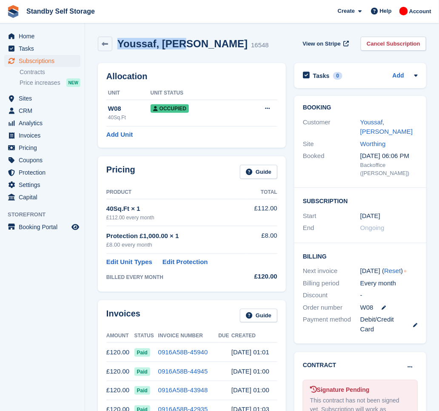
drag, startPoint x: 180, startPoint y: 45, endPoint x: 118, endPoint y: 39, distance: 62.5
click at [118, 39] on h2 "Youssaf, Maizi" at bounding box center [183, 43] width 130 height 11
copy h2 "Youssaf, Maiz"
click at [376, 43] on link "Cancel Subscription" at bounding box center [394, 44] width 66 height 14
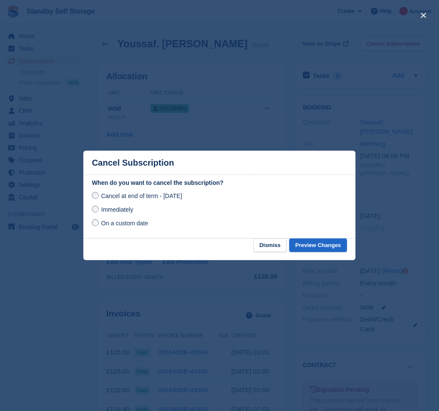
click at [113, 211] on span "Immediately" at bounding box center [117, 209] width 32 height 7
click at [309, 248] on button "Preview Changes" at bounding box center [319, 245] width 58 height 14
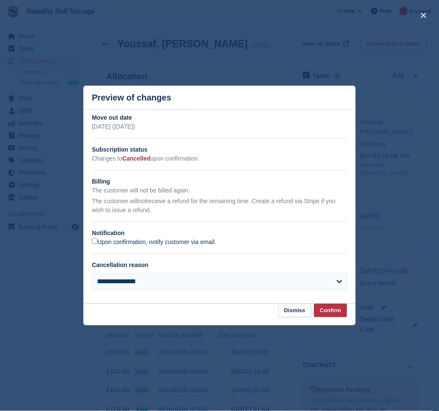
click at [117, 244] on label "Upon confirmation, notify customer via email." at bounding box center [154, 242] width 124 height 8
click at [330, 311] on button "Confirm" at bounding box center [330, 311] width 33 height 14
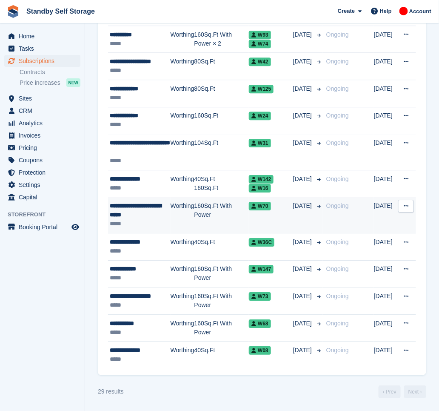
scroll to position [589, 0]
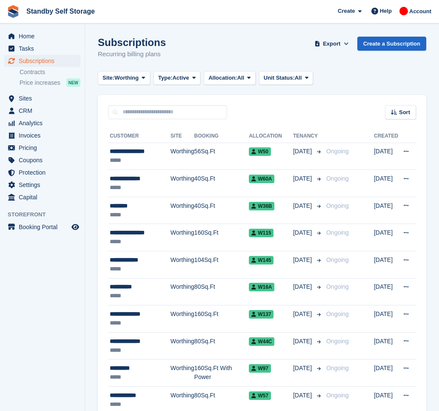
scroll to position [535, 0]
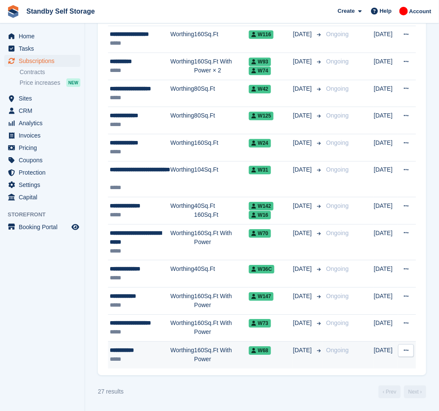
click at [175, 350] on td "Worthing" at bounding box center [183, 355] width 24 height 27
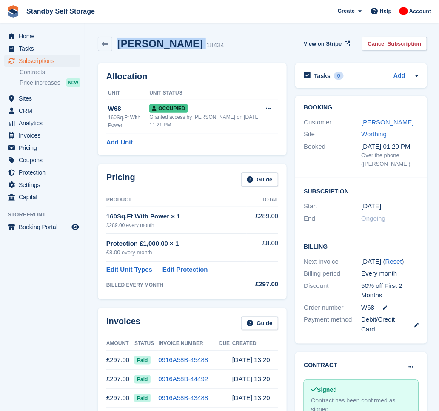
drag, startPoint x: 173, startPoint y: 43, endPoint x: 114, endPoint y: 37, distance: 59.5
click at [114, 38] on div "[PERSON_NAME] 18434" at bounding box center [168, 44] width 112 height 12
click at [385, 43] on link "Cancel Subscription" at bounding box center [395, 44] width 66 height 14
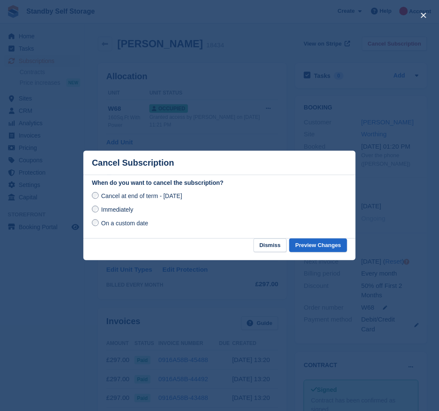
click at [126, 208] on span "Immediately" at bounding box center [117, 209] width 32 height 7
click at [313, 245] on button "Preview Changes" at bounding box center [319, 245] width 58 height 14
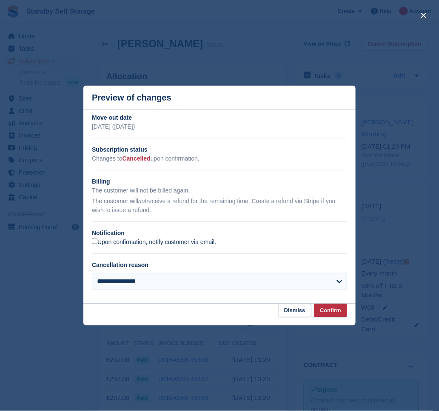
click at [134, 241] on label "Upon confirmation, notify customer via email." at bounding box center [154, 242] width 124 height 8
click at [330, 310] on button "Confirm" at bounding box center [330, 311] width 33 height 14
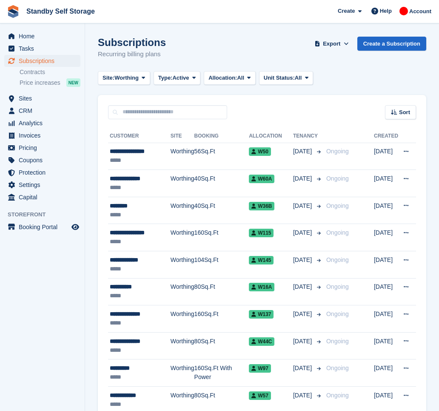
scroll to position [535, 0]
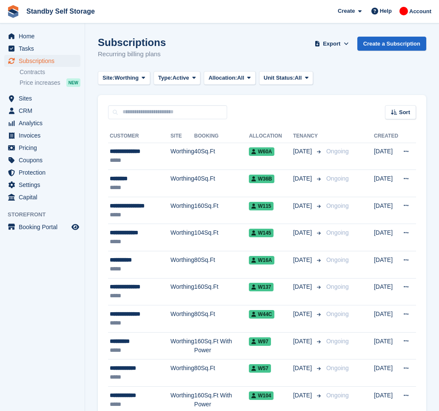
scroll to position [481, 0]
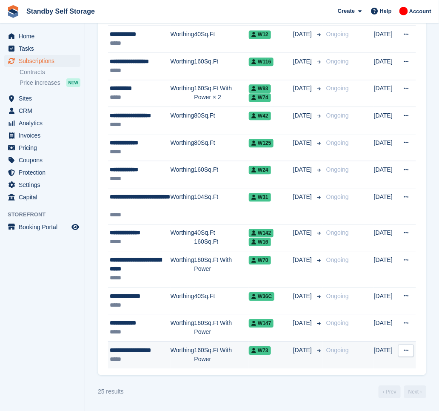
click at [177, 349] on td "Worthing" at bounding box center [183, 354] width 24 height 27
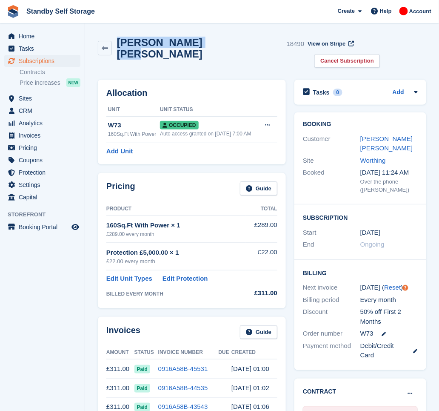
drag, startPoint x: 207, startPoint y: 43, endPoint x: 119, endPoint y: 43, distance: 88.1
click at [119, 43] on h2 "David John Mitchell" at bounding box center [200, 48] width 167 height 23
click at [380, 54] on link "Cancel Subscription" at bounding box center [348, 61] width 66 height 14
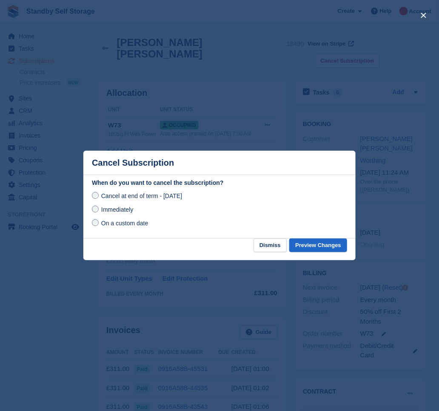
click at [118, 211] on span "Immediately" at bounding box center [117, 209] width 32 height 7
click at [309, 247] on button "Preview Changes" at bounding box center [319, 245] width 58 height 14
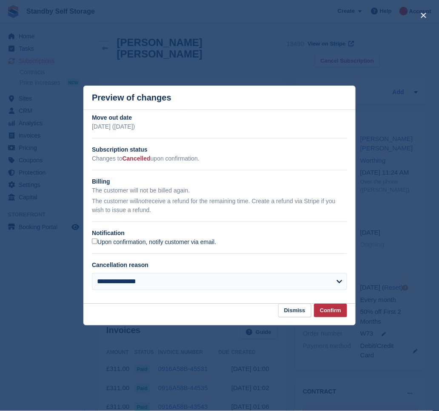
click at [111, 245] on label "Upon confirmation, notify customer via email." at bounding box center [154, 242] width 124 height 8
click at [329, 314] on button "Confirm" at bounding box center [330, 311] width 33 height 14
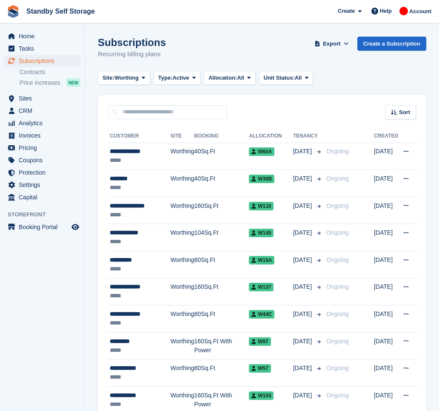
scroll to position [481, 0]
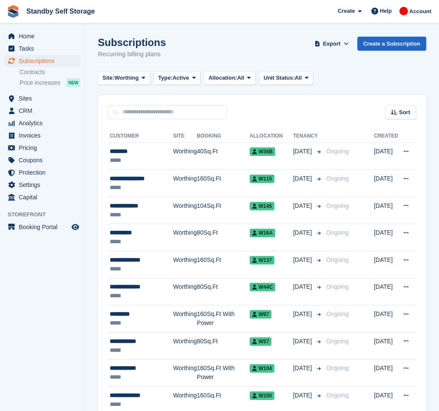
scroll to position [427, 0]
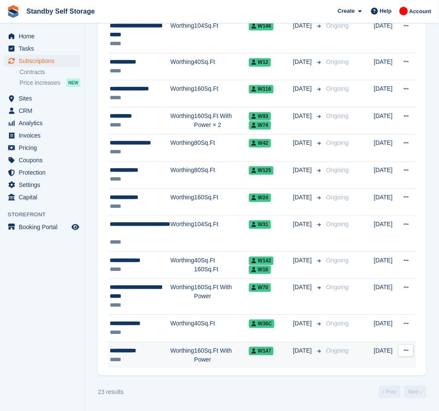
click at [177, 359] on td "Worthing" at bounding box center [183, 355] width 24 height 27
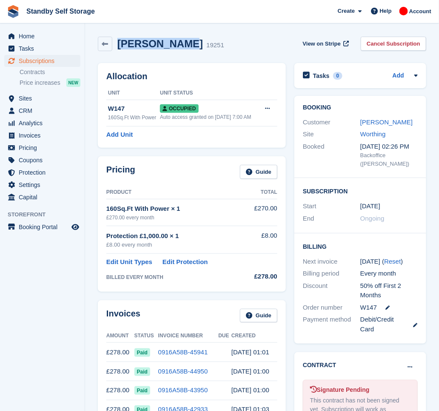
drag, startPoint x: 178, startPoint y: 48, endPoint x: 118, endPoint y: 46, distance: 59.7
click at [118, 46] on h2 "John Brooker" at bounding box center [161, 43] width 86 height 11
copy h2 "John Brooker"
click at [405, 41] on link "Cancel Subscription" at bounding box center [394, 44] width 66 height 14
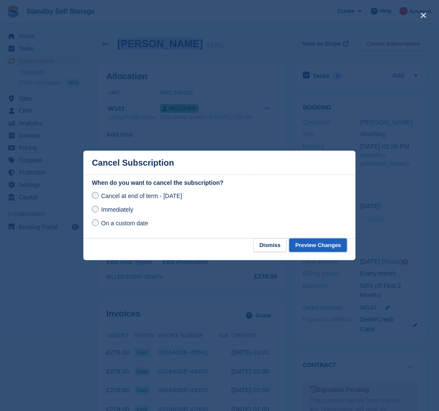
click at [313, 247] on button "Preview Changes" at bounding box center [319, 245] width 58 height 14
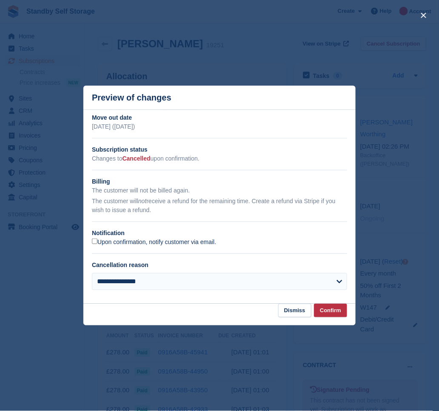
click at [172, 246] on label "Upon confirmation, notify customer via email." at bounding box center [154, 242] width 124 height 8
click at [345, 316] on button "Confirm" at bounding box center [330, 311] width 33 height 14
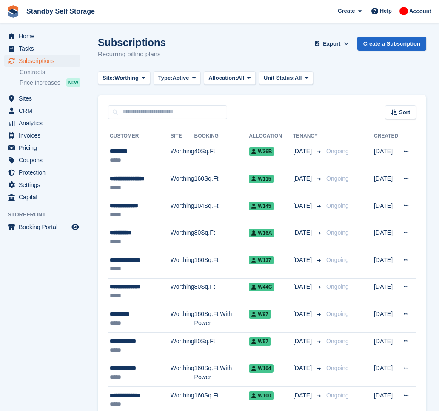
scroll to position [427, 0]
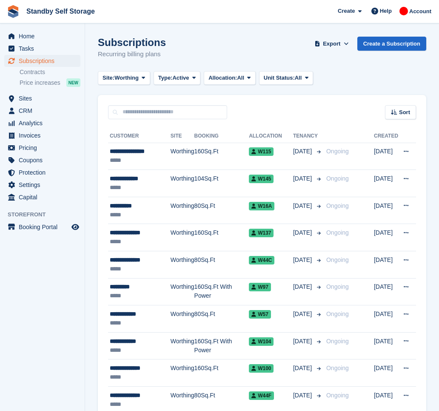
scroll to position [372, 0]
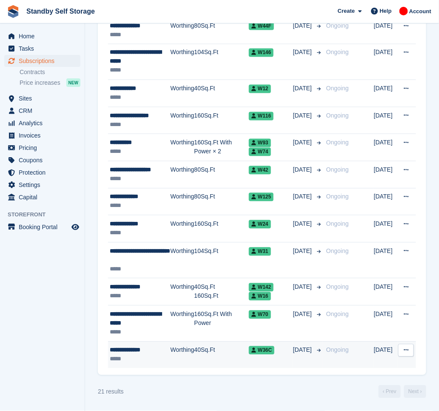
click at [178, 351] on td "Worthing" at bounding box center [183, 355] width 24 height 27
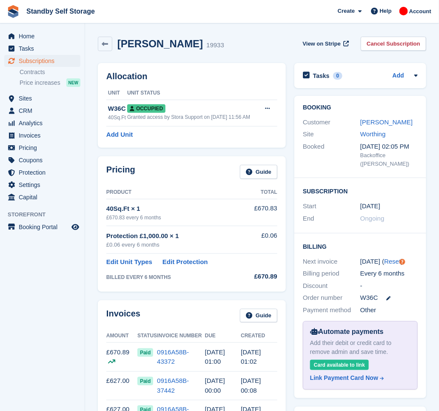
drag, startPoint x: 185, startPoint y: 47, endPoint x: 120, endPoint y: 40, distance: 65.5
click at [120, 40] on h2 "Melanie Taylor" at bounding box center [161, 43] width 86 height 11
copy h2 "Melanie Taylor"
click at [393, 44] on link "Cancel Subscription" at bounding box center [394, 44] width 66 height 14
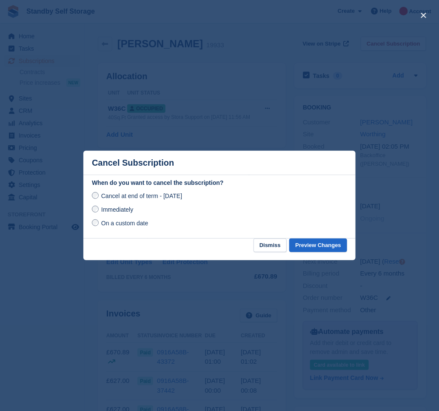
drag, startPoint x: 121, startPoint y: 217, endPoint x: 117, endPoint y: 213, distance: 4.8
click at [120, 216] on div "Cancel at end of term - Monday, 8th December, 2025 Immediately On a custom date" at bounding box center [220, 209] width 256 height 37
click at [117, 213] on span "Immediately" at bounding box center [117, 209] width 32 height 7
click at [310, 250] on button "Preview Changes" at bounding box center [319, 245] width 58 height 14
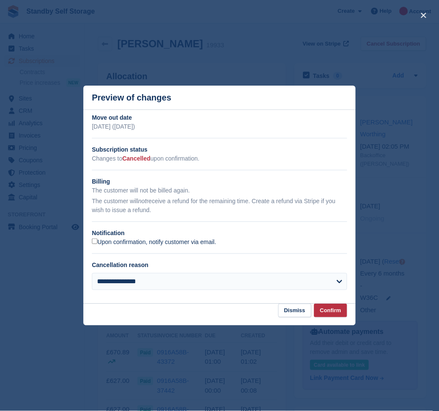
click at [135, 242] on label "Upon confirmation, notify customer via email." at bounding box center [154, 242] width 124 height 8
click at [331, 311] on button "Confirm" at bounding box center [330, 311] width 33 height 14
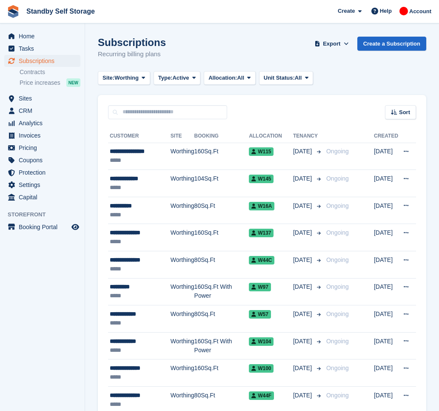
scroll to position [372, 0]
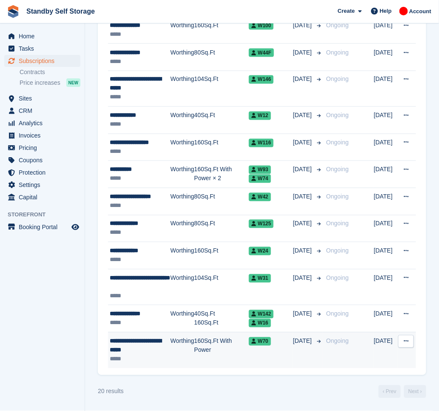
click at [167, 345] on div "**********" at bounding box center [140, 346] width 61 height 18
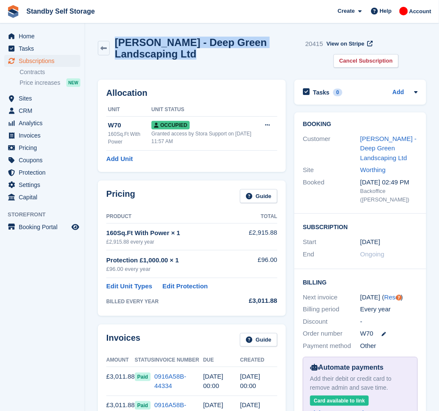
drag, startPoint x: 198, startPoint y: 57, endPoint x: 115, endPoint y: 40, distance: 84.7
click at [115, 40] on div "Jason Tarrant - Deep Green Landscaping Ltd 20415" at bounding box center [217, 48] width 214 height 23
copy h2 "Jason Tarrant - Deep Green Landscaping Ltd"
click at [373, 59] on link "Cancel Subscription" at bounding box center [367, 61] width 66 height 14
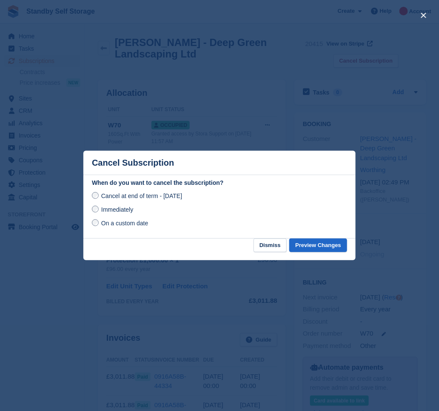
click at [108, 213] on span "Immediately" at bounding box center [117, 209] width 32 height 7
click at [342, 246] on button "Preview Changes" at bounding box center [319, 245] width 58 height 14
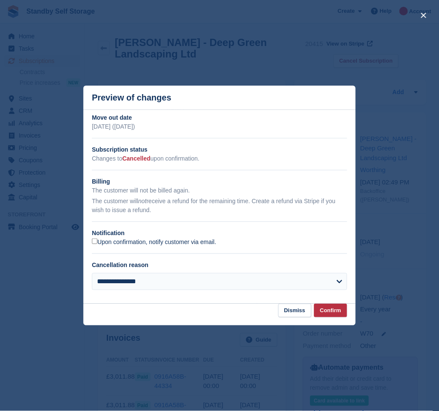
click at [127, 241] on label "Upon confirmation, notify customer via email." at bounding box center [154, 242] width 124 height 8
click at [327, 312] on button "Confirm" at bounding box center [330, 311] width 33 height 14
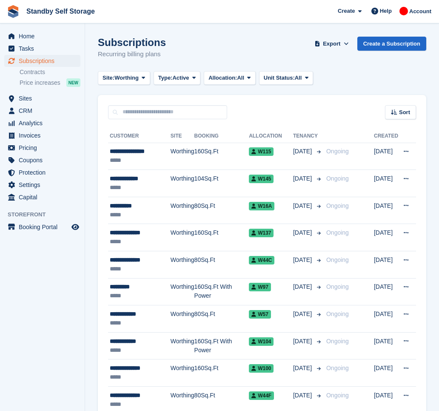
scroll to position [345, 0]
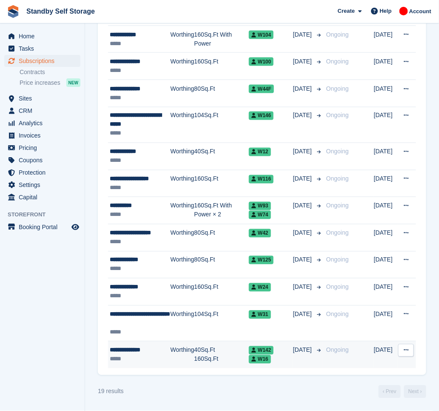
click at [166, 347] on div "**********" at bounding box center [140, 350] width 61 height 9
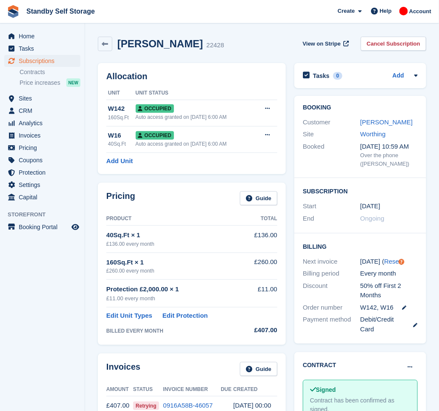
drag, startPoint x: 184, startPoint y: 46, endPoint x: 114, endPoint y: 41, distance: 70.0
click at [114, 41] on div "[PERSON_NAME] 22428" at bounding box center [168, 44] width 112 height 12
copy h2 "[PERSON_NAME]"
click at [380, 46] on link "Cancel Subscription" at bounding box center [394, 44] width 66 height 14
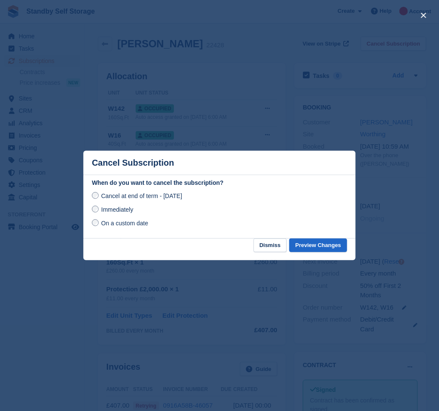
drag, startPoint x: 112, startPoint y: 208, endPoint x: 117, endPoint y: 213, distance: 6.7
click at [112, 209] on span "Immediately" at bounding box center [117, 209] width 32 height 7
drag, startPoint x: 315, startPoint y: 249, endPoint x: 304, endPoint y: 243, distance: 12.8
click at [316, 249] on button "Preview Changes" at bounding box center [319, 245] width 58 height 14
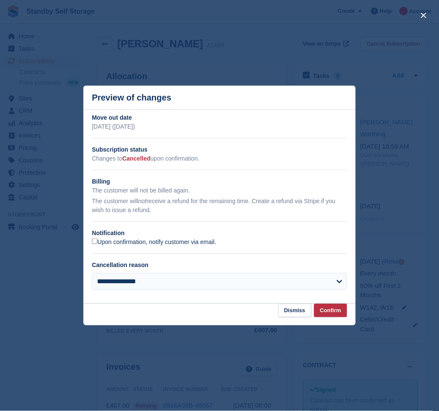
click at [108, 245] on label "Upon confirmation, notify customer via email." at bounding box center [154, 242] width 124 height 8
click at [330, 313] on button "Confirm" at bounding box center [330, 311] width 33 height 14
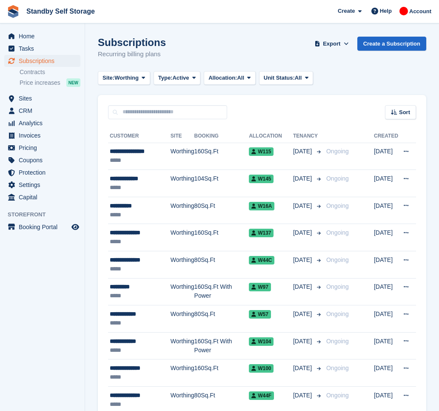
scroll to position [309, 0]
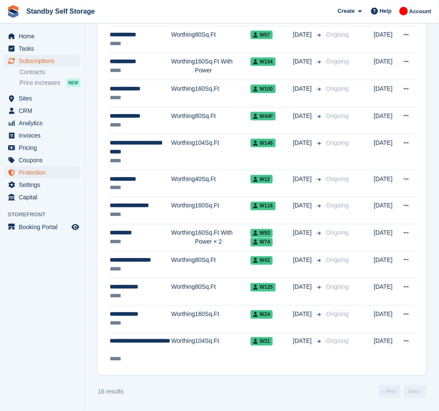
scroll to position [227, 0]
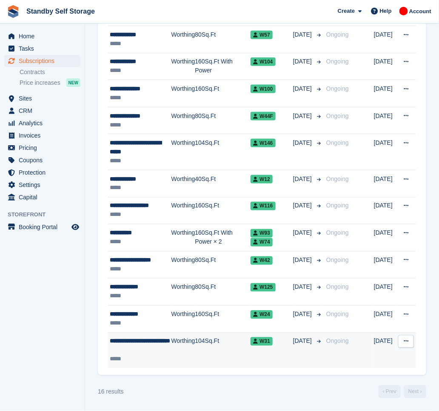
click at [155, 345] on div "**********" at bounding box center [141, 346] width 62 height 18
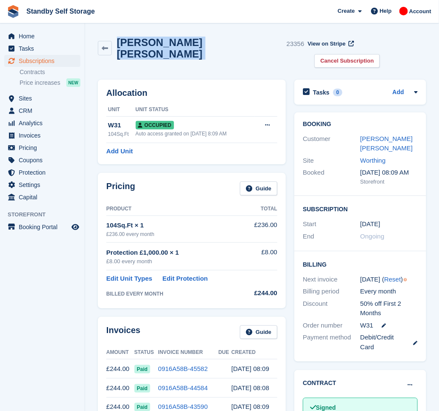
drag, startPoint x: 255, startPoint y: 46, endPoint x: 117, endPoint y: 34, distance: 138.4
click at [117, 34] on div "Richard Michael Kent Daniels 23356 View on Stripe Cancel Subscription" at bounding box center [262, 53] width 337 height 43
copy div "Richard Michael Kent Daniels"
click at [380, 54] on link "Cancel Subscription" at bounding box center [348, 61] width 66 height 14
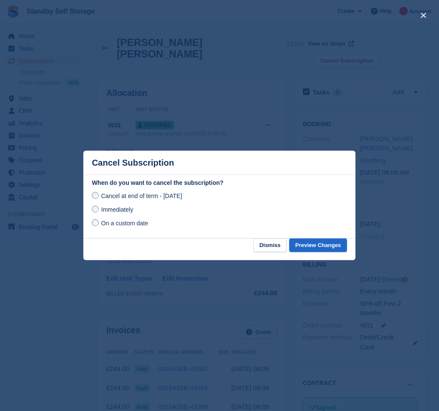
click at [101, 210] on label "Immediately" at bounding box center [112, 209] width 41 height 9
click at [321, 244] on button "Preview Changes" at bounding box center [319, 245] width 58 height 14
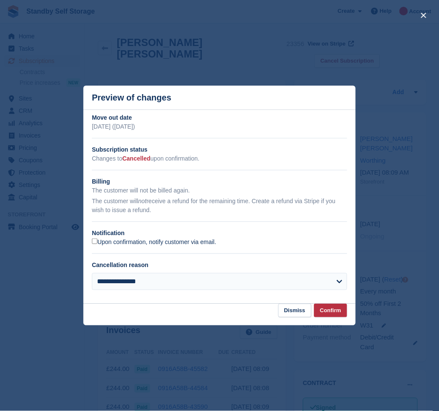
click at [123, 242] on label "Upon confirmation, notify customer via email." at bounding box center [154, 242] width 124 height 8
click at [328, 312] on button "Confirm" at bounding box center [330, 311] width 33 height 14
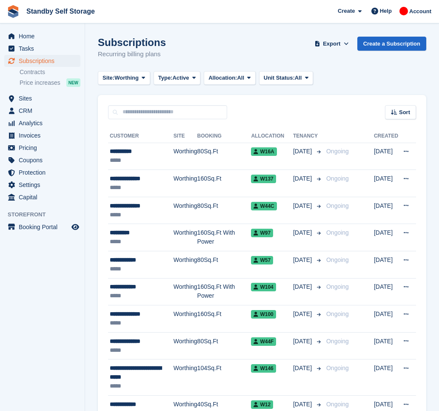
scroll to position [227, 0]
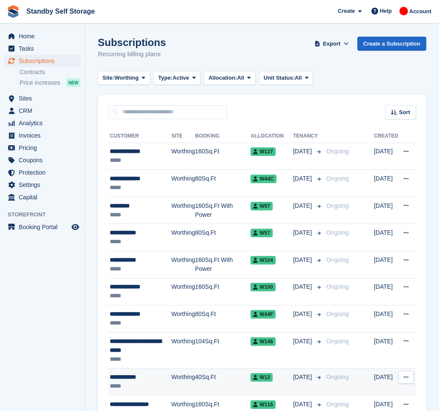
scroll to position [164, 0]
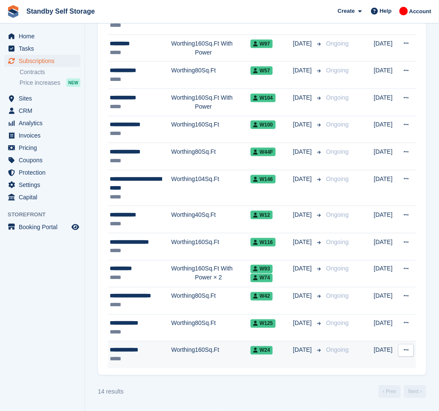
click at [147, 359] on div "*****" at bounding box center [141, 359] width 62 height 9
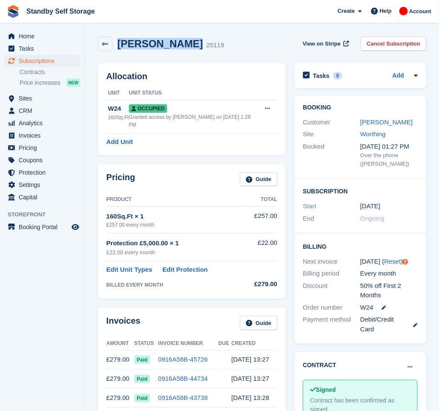
drag, startPoint x: 181, startPoint y: 48, endPoint x: 120, endPoint y: 49, distance: 60.9
click at [120, 49] on h2 "Kevin Roberts" at bounding box center [161, 43] width 86 height 11
copy h2 "Kevin Roberts"
click at [385, 45] on link "Cancel Subscription" at bounding box center [394, 44] width 66 height 14
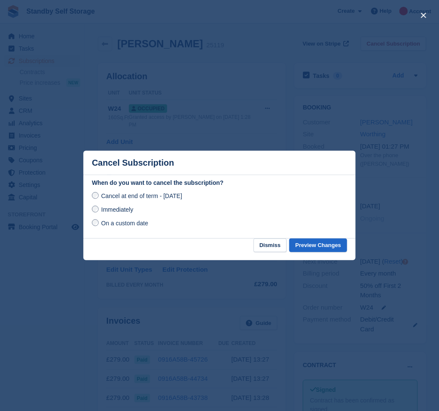
click at [98, 213] on label "Immediately" at bounding box center [112, 209] width 41 height 9
click at [312, 244] on button "Preview Changes" at bounding box center [319, 245] width 58 height 14
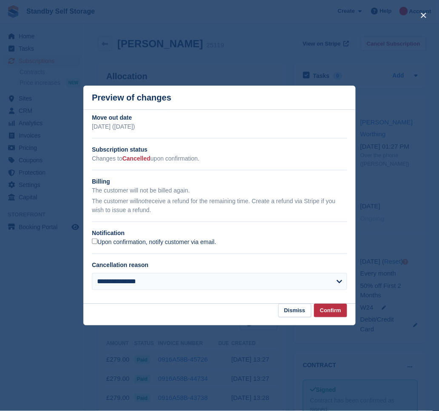
click at [113, 244] on label "Upon confirmation, notify customer via email." at bounding box center [154, 242] width 124 height 8
click at [331, 309] on button "Confirm" at bounding box center [330, 311] width 33 height 14
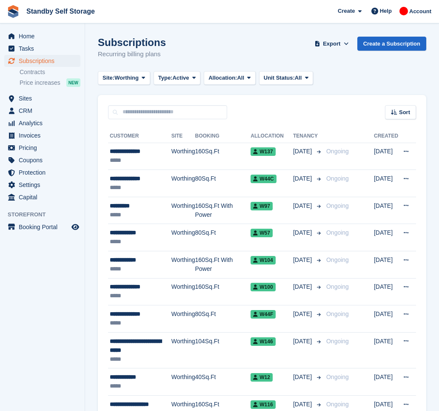
scroll to position [164, 0]
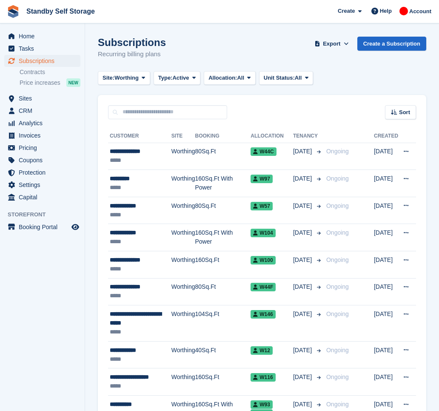
scroll to position [109, 0]
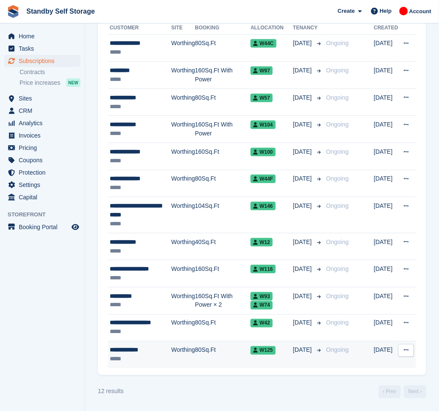
click at [165, 351] on div "**********" at bounding box center [141, 350] width 62 height 9
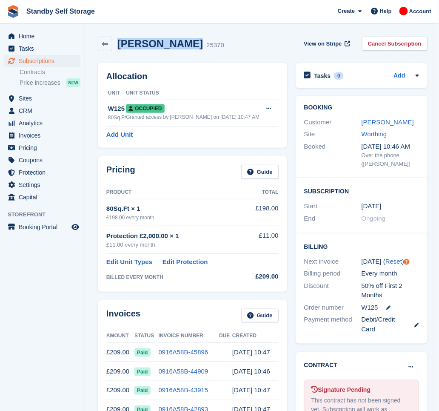
drag, startPoint x: 186, startPoint y: 41, endPoint x: 118, endPoint y: 46, distance: 68.3
click at [118, 46] on div "Derry Kennedy 25370" at bounding box center [168, 44] width 112 height 12
copy h2 "Derry Kennedy"
click at [385, 44] on link "Cancel Subscription" at bounding box center [395, 44] width 66 height 14
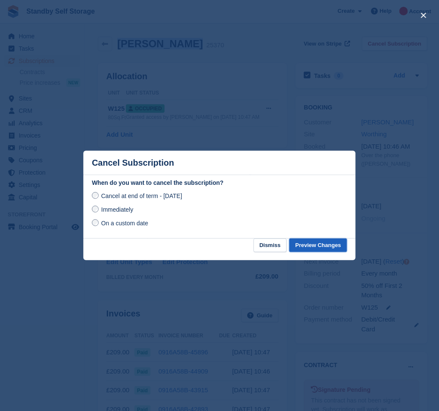
click at [306, 250] on button "Preview Changes" at bounding box center [319, 245] width 58 height 14
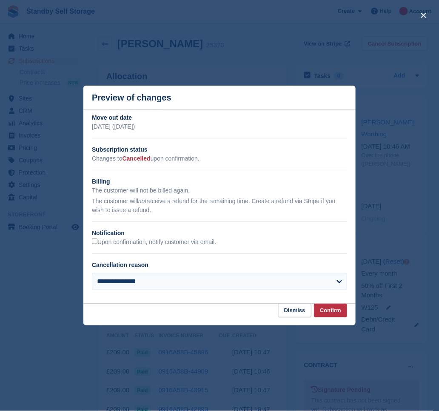
click at [137, 238] on h2 "Notification" at bounding box center [220, 233] width 256 height 9
click at [138, 243] on label "Upon confirmation, notify customer via email." at bounding box center [154, 242] width 124 height 8
click at [323, 307] on button "Confirm" at bounding box center [330, 311] width 33 height 14
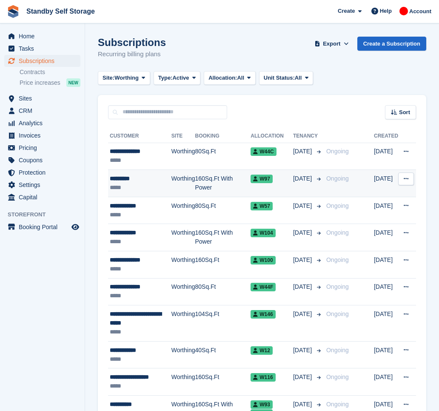
scroll to position [109, 0]
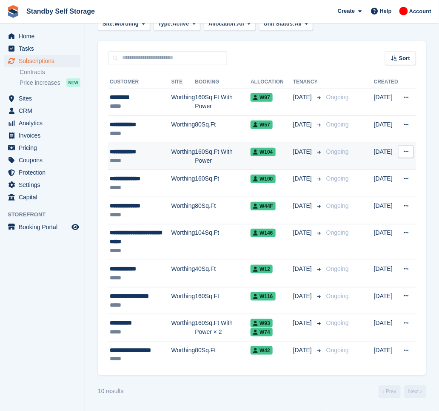
scroll to position [55, 0]
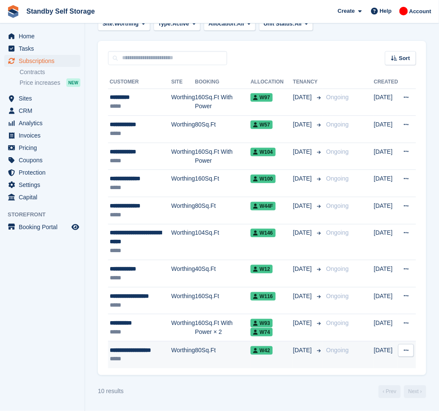
click at [178, 346] on td "Worthing" at bounding box center [184, 355] width 24 height 27
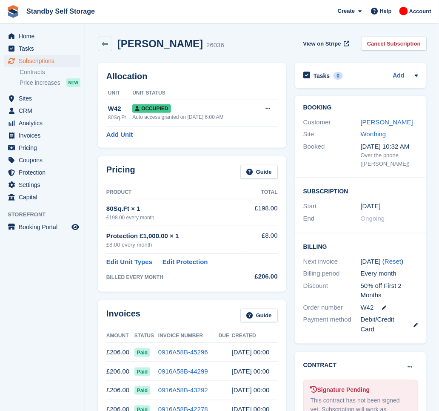
drag, startPoint x: 207, startPoint y: 48, endPoint x: 116, endPoint y: 41, distance: 91.8
click at [116, 41] on div "Joshua Chislett-Fox 26036" at bounding box center [168, 44] width 112 height 12
copy h2 "Joshua Chislett-Fox"
click at [388, 43] on link "Cancel Subscription" at bounding box center [395, 44] width 66 height 14
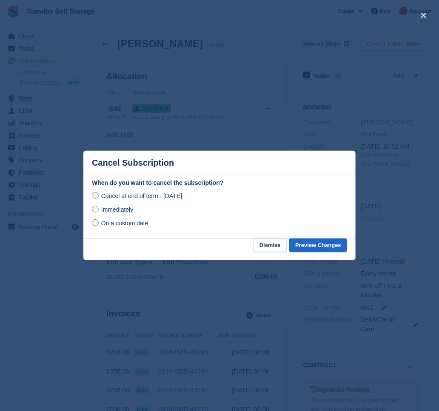
click at [120, 210] on span "Immediately" at bounding box center [117, 209] width 32 height 7
click at [311, 244] on button "Preview Changes" at bounding box center [319, 245] width 58 height 14
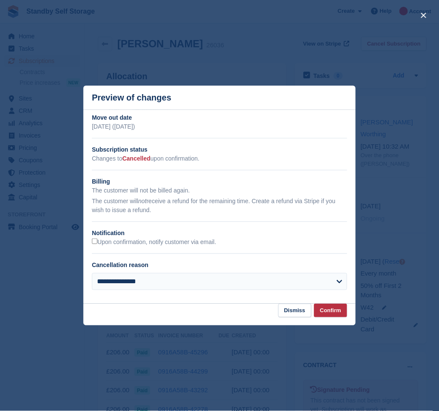
click at [140, 238] on div "Upon confirmation, notify customer via email." at bounding box center [220, 242] width 256 height 9
click at [145, 243] on label "Upon confirmation, notify customer via email." at bounding box center [154, 242] width 124 height 8
click at [322, 314] on button "Confirm" at bounding box center [330, 311] width 33 height 14
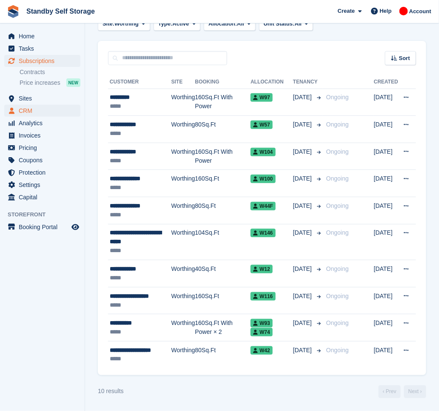
scroll to position [55, 0]
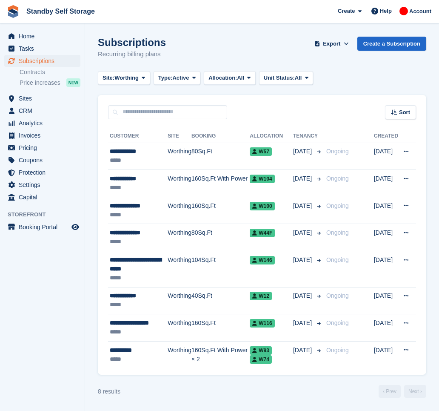
scroll to position [1, 0]
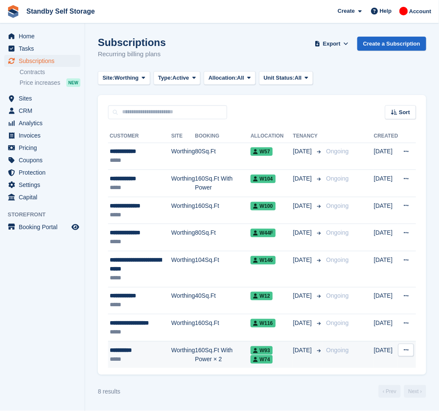
click at [157, 355] on div "*****" at bounding box center [141, 359] width 62 height 9
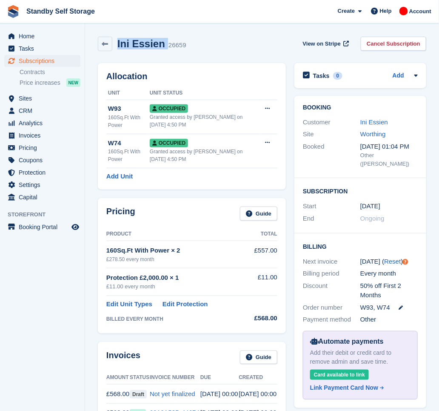
drag, startPoint x: 160, startPoint y: 44, endPoint x: 118, endPoint y: 45, distance: 41.7
click at [118, 45] on div "Ini Essien 26659" at bounding box center [149, 44] width 74 height 12
drag, startPoint x: 403, startPoint y: 48, endPoint x: 233, endPoint y: 83, distance: 173.5
click at [402, 48] on link "Cancel Subscription" at bounding box center [394, 44] width 66 height 14
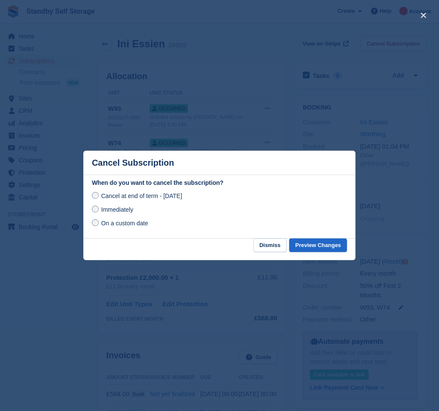
click at [118, 212] on span "Immediately" at bounding box center [117, 209] width 32 height 7
click at [319, 249] on button "Preview Changes" at bounding box center [319, 245] width 58 height 14
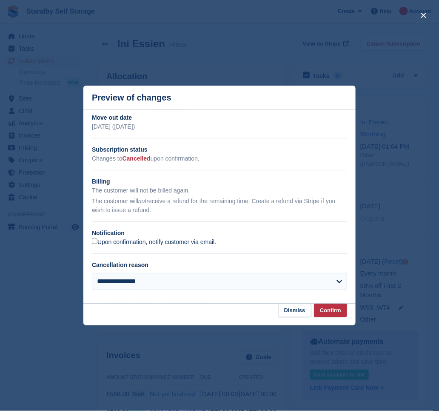
click at [105, 245] on label "Upon confirmation, notify customer via email." at bounding box center [154, 242] width 124 height 8
click at [338, 307] on button "Confirm" at bounding box center [330, 311] width 33 height 14
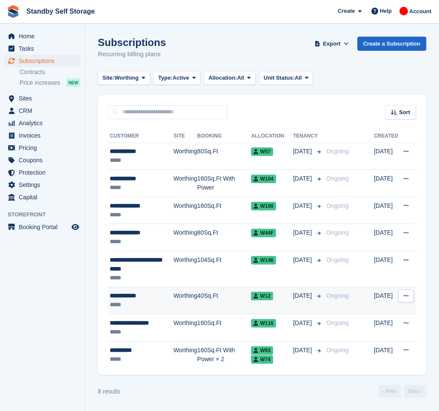
scroll to position [1, 0]
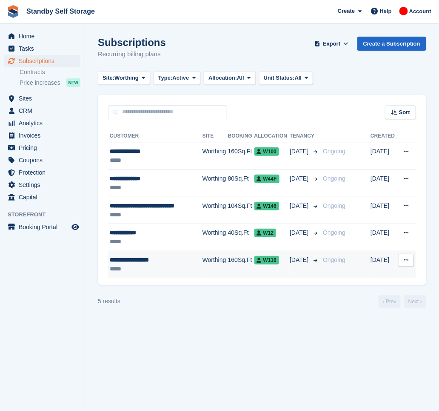
click at [191, 265] on div "*****" at bounding box center [153, 268] width 86 height 9
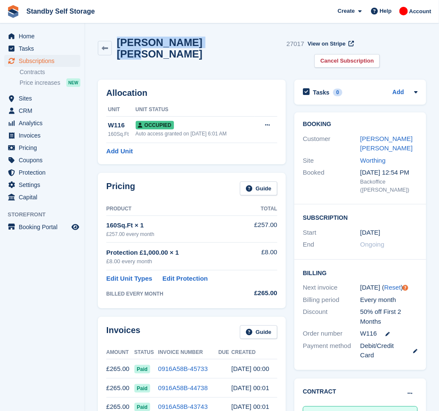
drag, startPoint x: 203, startPoint y: 47, endPoint x: 119, endPoint y: 41, distance: 84.6
click at [119, 41] on h2 "[PERSON_NAME] [PERSON_NAME]" at bounding box center [200, 48] width 167 height 23
copy h2 "Harry Martin Lewis"
click at [266, 122] on icon at bounding box center [267, 125] width 5 height 6
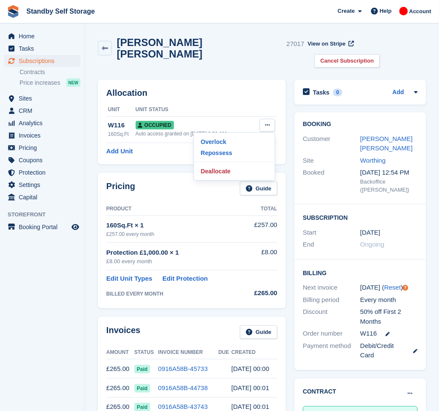
drag, startPoint x: 266, startPoint y: 48, endPoint x: 292, endPoint y: 49, distance: 25.6
click at [266, 48] on div "Harry Martin Lewis 27017 View on Stripe Cancel Subscription" at bounding box center [262, 52] width 329 height 31
click at [390, 37] on div "View on Stripe Cancel Subscription" at bounding box center [365, 54] width 122 height 34
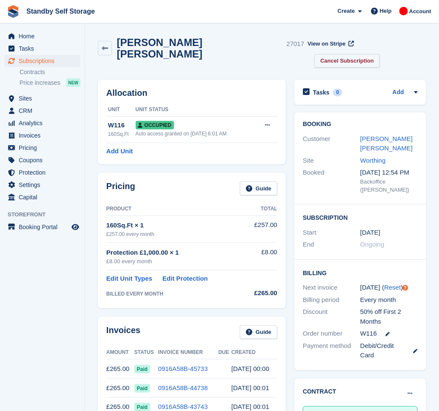
click at [380, 54] on link "Cancel Subscription" at bounding box center [348, 61] width 66 height 14
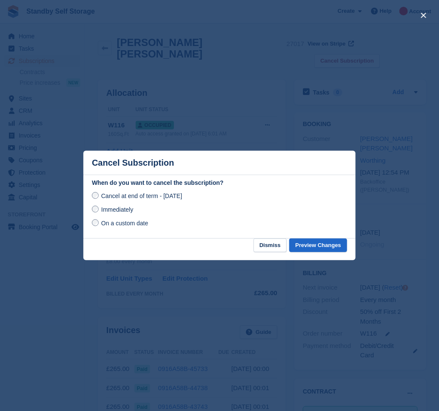
click at [126, 212] on span "Immediately" at bounding box center [117, 209] width 32 height 7
click at [314, 251] on button "Preview Changes" at bounding box center [319, 245] width 58 height 14
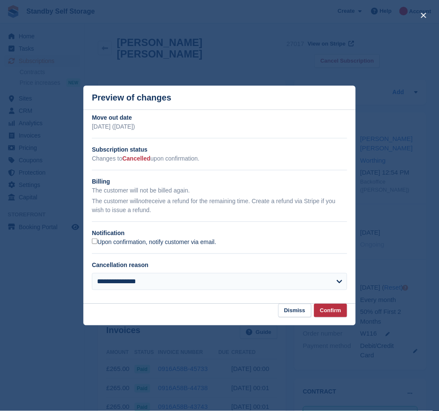
click at [142, 239] on label "Upon confirmation, notify customer via email." at bounding box center [154, 242] width 124 height 8
click at [330, 306] on div "**********" at bounding box center [219, 206] width 273 height 240
drag, startPoint x: 330, startPoint y: 306, endPoint x: 330, endPoint y: 311, distance: 5.1
click at [330, 311] on button "Confirm" at bounding box center [330, 311] width 33 height 14
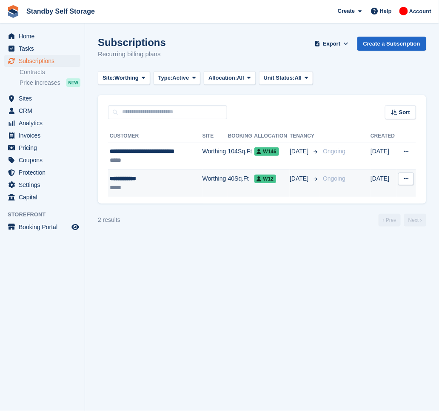
click at [161, 180] on div "**********" at bounding box center [153, 178] width 86 height 9
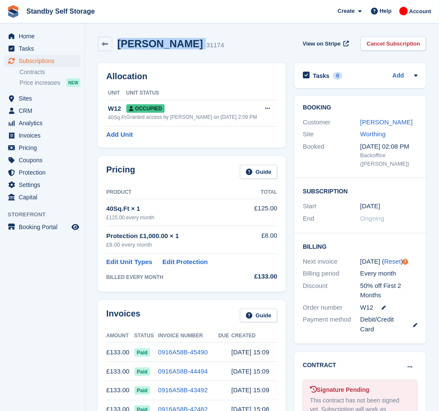
drag, startPoint x: 182, startPoint y: 39, endPoint x: 117, endPoint y: 39, distance: 65.2
click at [117, 39] on div "Darren Payne 31174" at bounding box center [168, 44] width 112 height 12
copy div "Darren Payne"
drag, startPoint x: 405, startPoint y: 41, endPoint x: 382, endPoint y: 50, distance: 24.3
click at [405, 41] on link "Cancel Subscription" at bounding box center [394, 44] width 66 height 14
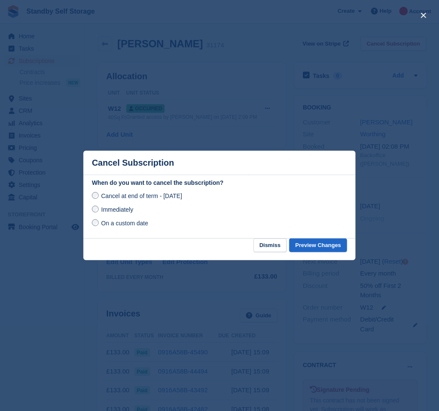
drag, startPoint x: 126, startPoint y: 208, endPoint x: 135, endPoint y: 216, distance: 12.4
click at [125, 209] on span "Immediately" at bounding box center [117, 209] width 32 height 7
click at [325, 245] on button "Preview Changes" at bounding box center [319, 245] width 58 height 14
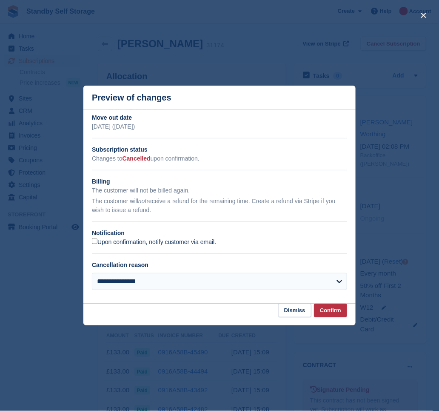
click at [118, 244] on label "Upon confirmation, notify customer via email." at bounding box center [154, 242] width 124 height 8
click at [337, 310] on button "Confirm" at bounding box center [330, 311] width 33 height 14
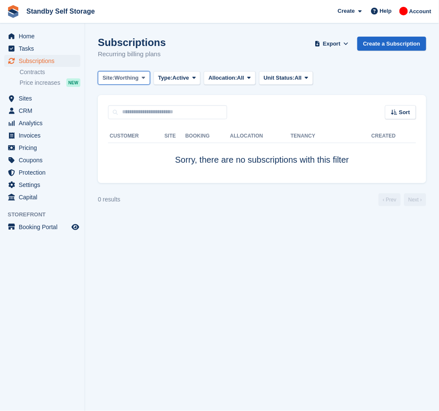
click at [145, 77] on icon at bounding box center [143, 78] width 3 height 6
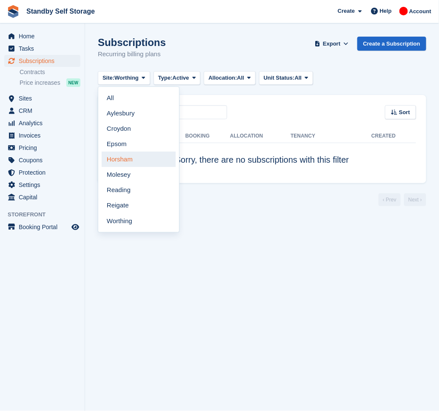
click at [135, 162] on link "Horsham" at bounding box center [139, 159] width 74 height 15
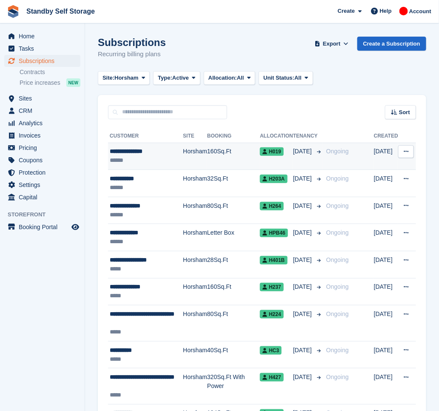
click at [193, 154] on td "Horsham" at bounding box center [195, 156] width 24 height 27
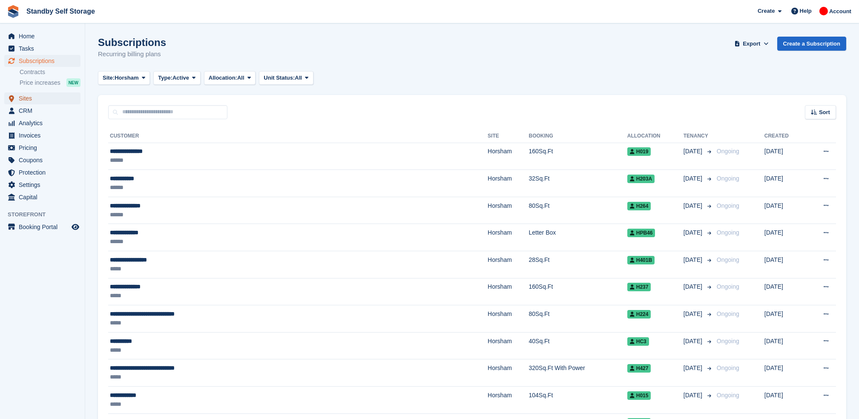
click at [30, 96] on span "Sites" at bounding box center [44, 98] width 51 height 12
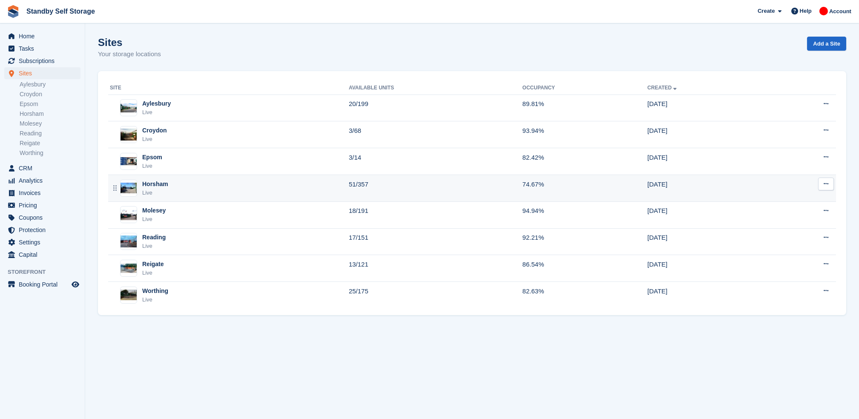
click at [228, 190] on div "Horsham Live" at bounding box center [229, 188] width 239 height 17
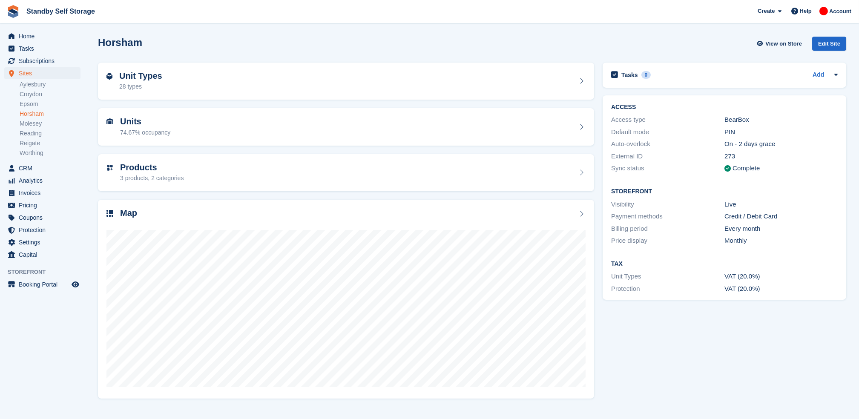
click at [37, 114] on link "Horsham" at bounding box center [50, 114] width 61 height 8
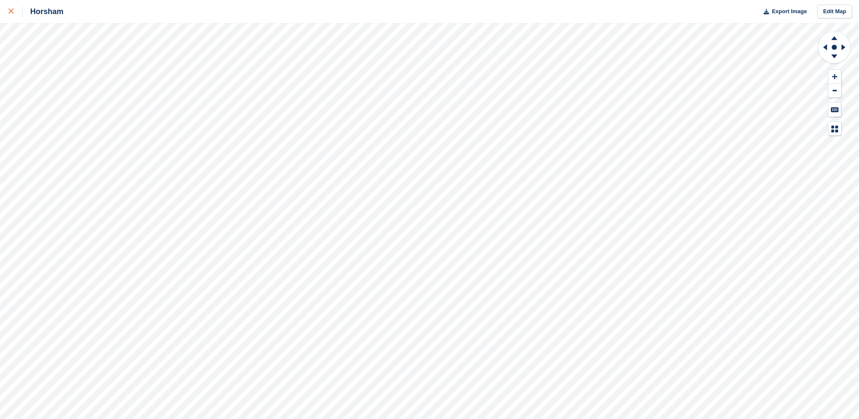
click at [15, 15] on div at bounding box center [16, 11] width 14 height 10
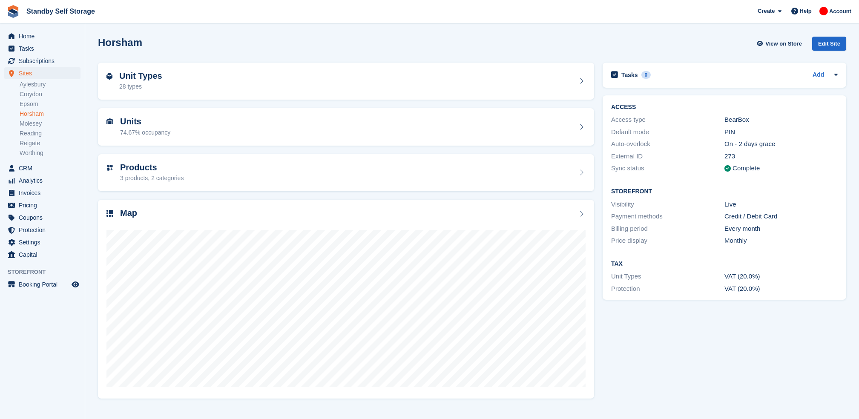
click at [197, 45] on div "Horsham View on Store Edit Site" at bounding box center [472, 44] width 748 height 14
click at [38, 111] on link "Horsham" at bounding box center [50, 114] width 61 height 8
click at [39, 39] on span "Home" at bounding box center [44, 36] width 51 height 12
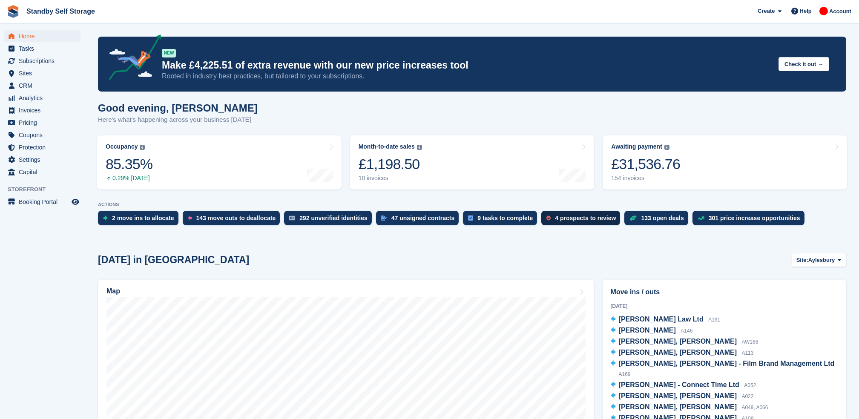
click at [555, 221] on div "4 prospects to review" at bounding box center [585, 218] width 61 height 7
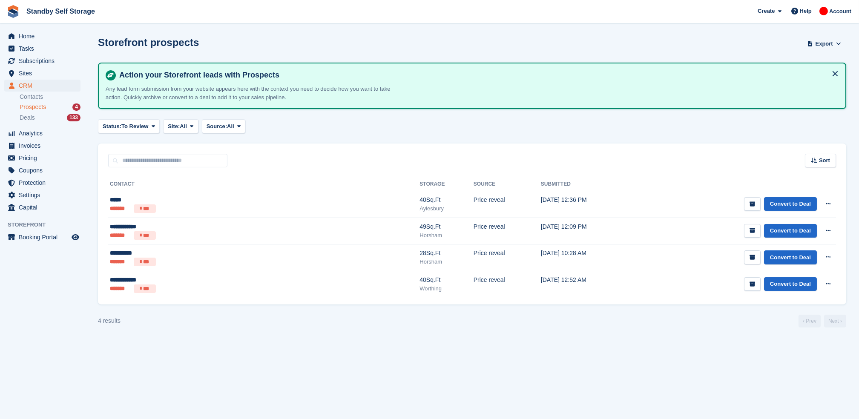
click at [493, 307] on section "Storefront prospects Export Export Prospects Export a CSV of all Prospects whic…" at bounding box center [472, 209] width 774 height 419
